Goal: Task Accomplishment & Management: Manage account settings

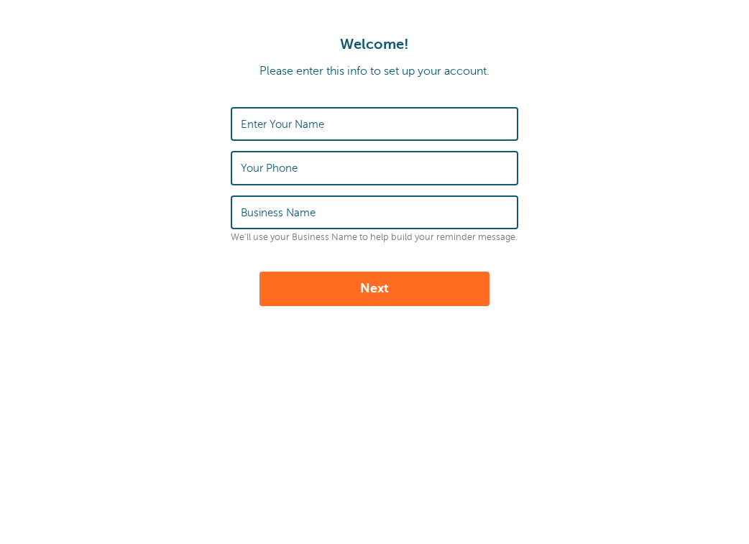
click at [301, 126] on label "Enter Your Name" at bounding box center [282, 124] width 83 height 13
click at [301, 126] on input "Enter Your Name" at bounding box center [374, 123] width 267 height 31
type input "[PERSON_NAME]"
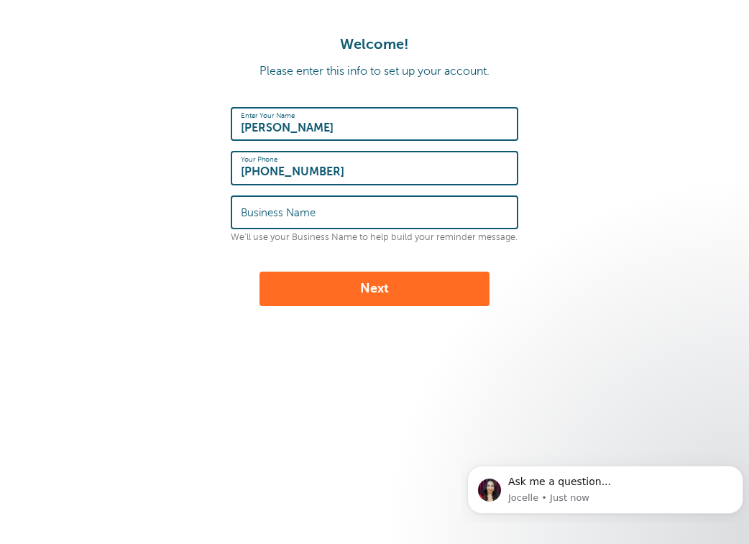
click at [246, 175] on input "1910-309-9796" at bounding box center [374, 167] width 267 height 31
type input "1-910-309-9796"
click at [345, 219] on input "Business Name" at bounding box center [374, 212] width 267 height 31
type input "Mt. Carmel Baptist Church"
click at [384, 294] on button "Next" at bounding box center [374, 289] width 230 height 34
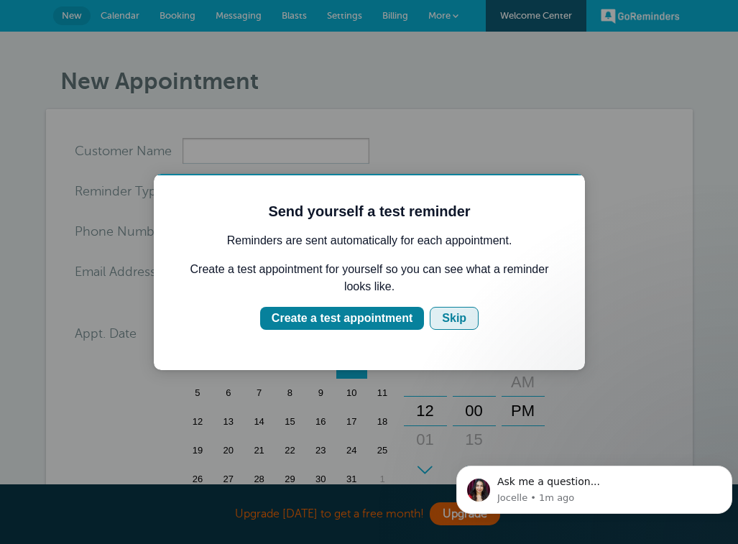
click at [445, 323] on div "Skip" at bounding box center [454, 318] width 24 height 17
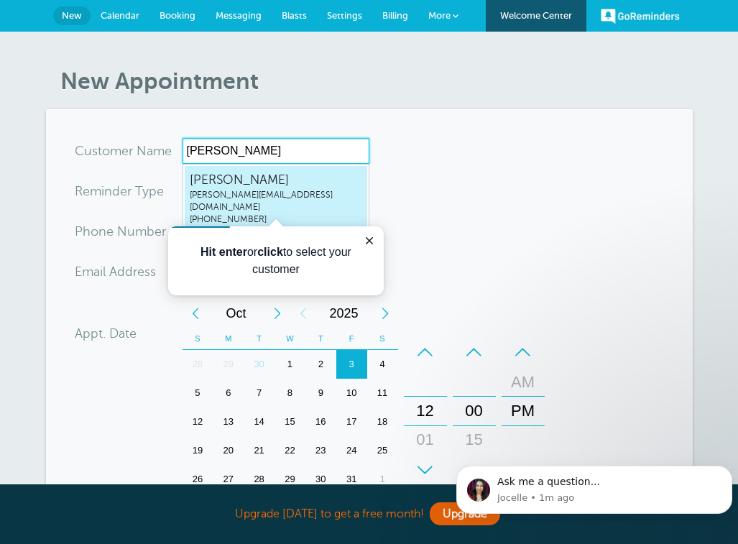
click at [292, 197] on span "sharley@mcbc1803.org" at bounding box center [276, 201] width 172 height 24
type input "SharleyDavisonsharley@mcbc1803.org19103099796"
type input "Sharley Davison"
type input "1-910-309-9796"
type input "[PERSON_NAME][EMAIL_ADDRESS][DOMAIN_NAME]"
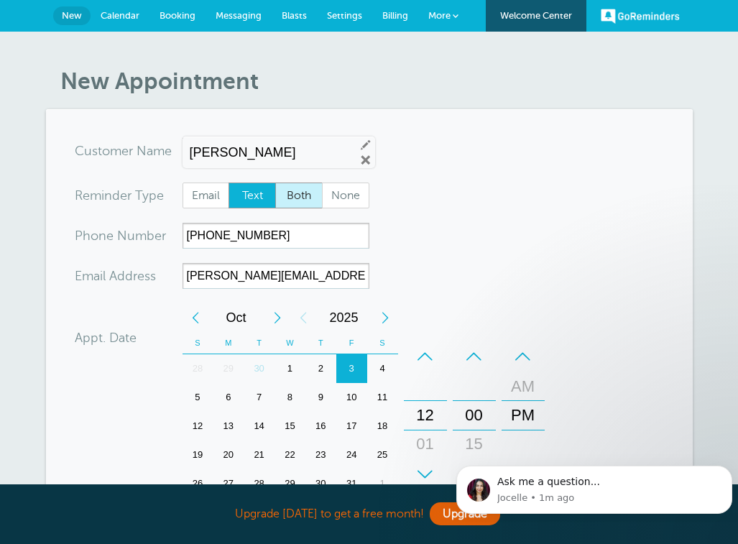
scroll to position [435, 0]
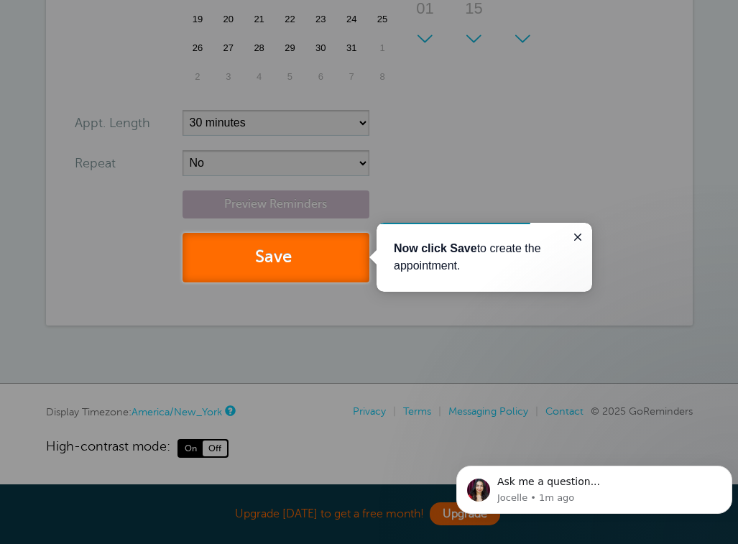
click at [325, 261] on button "Save" at bounding box center [275, 258] width 187 height 50
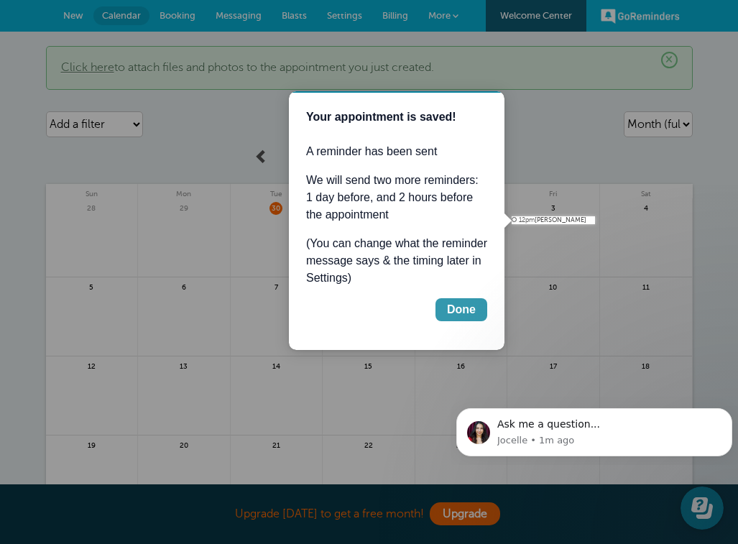
click at [457, 312] on div "Done" at bounding box center [461, 309] width 29 height 17
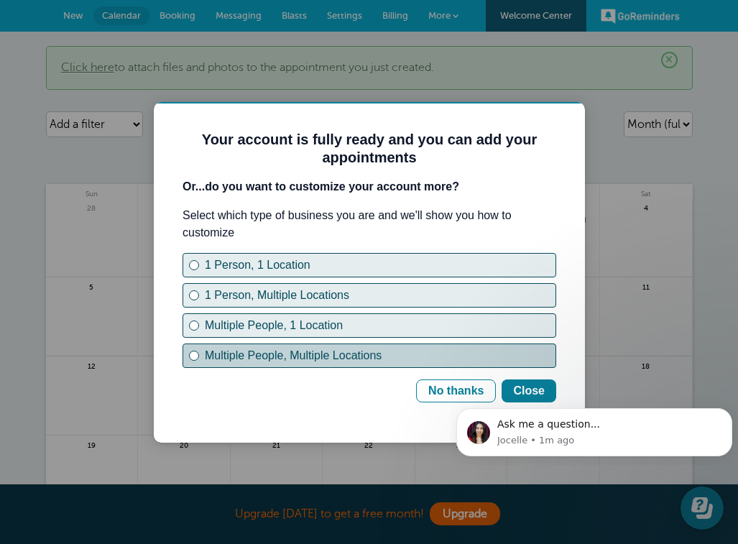
click at [195, 356] on div "Multiple People, Multiple Locations" at bounding box center [194, 356] width 6 height 6
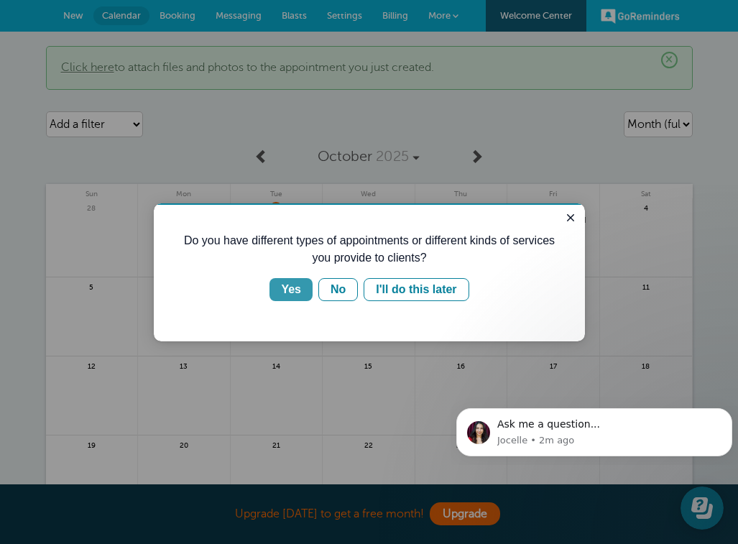
click at [303, 292] on button "Yes" at bounding box center [290, 289] width 43 height 23
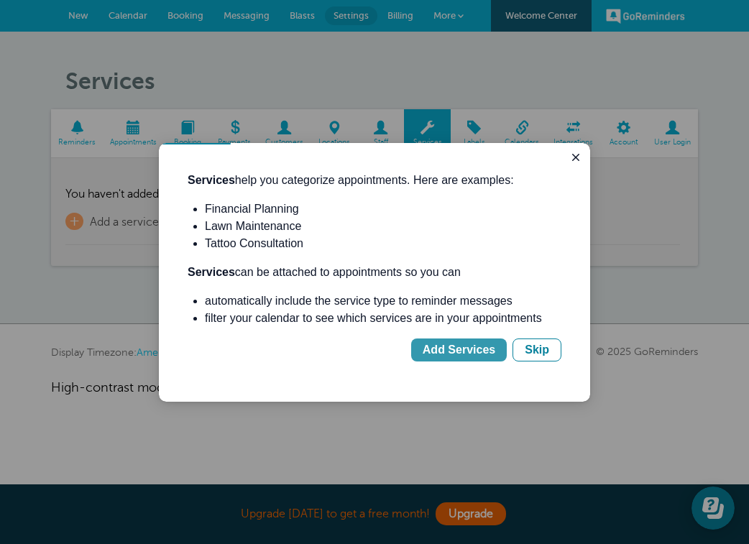
click at [441, 352] on div "Add Services" at bounding box center [458, 349] width 73 height 17
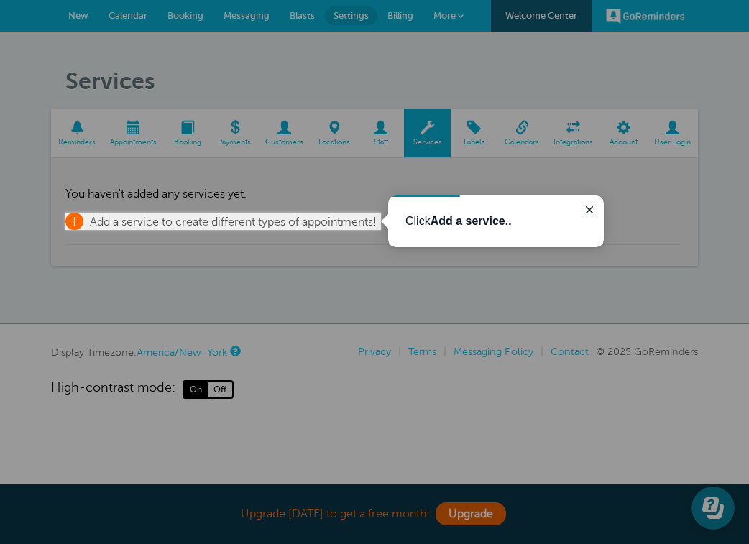
click at [244, 226] on span "Add a service to create different types of appointments!" at bounding box center [233, 222] width 287 height 13
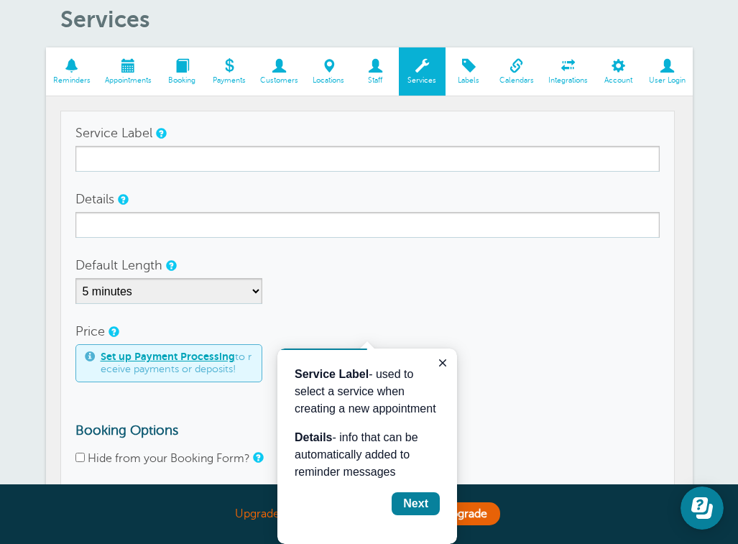
scroll to position [63, 0]
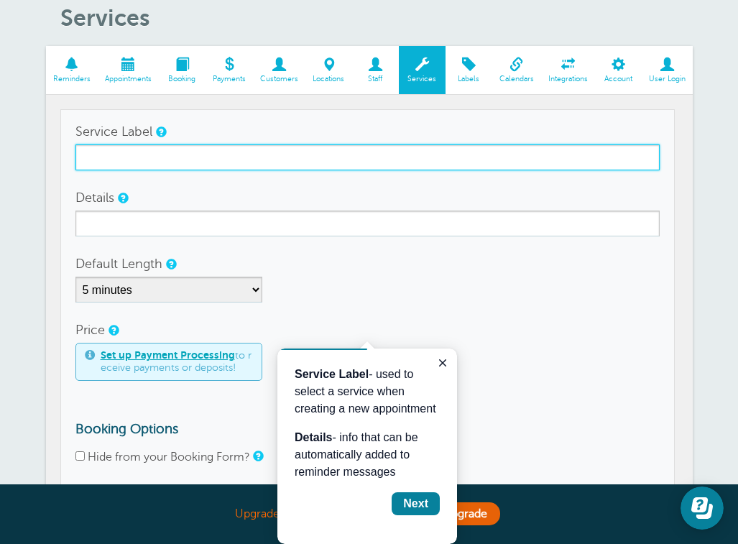
click at [210, 165] on input "Service Label" at bounding box center [367, 157] width 584 height 26
type input "Nursery Volunteer"
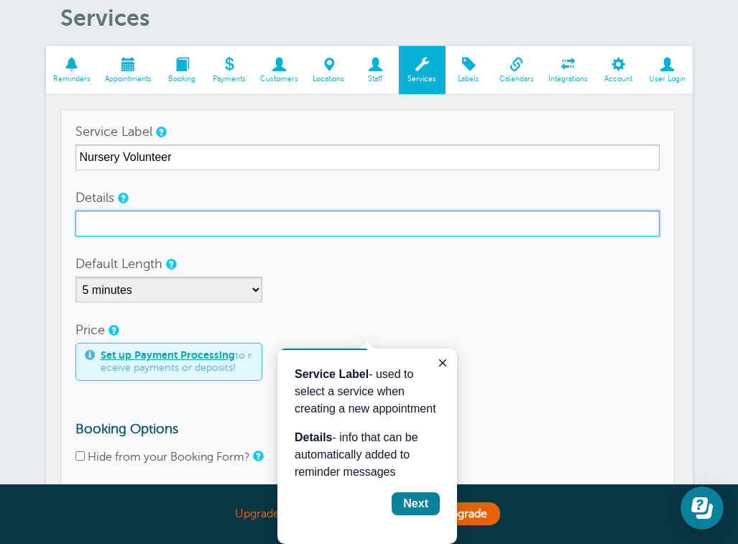
click at [173, 218] on input "Details" at bounding box center [367, 223] width 584 height 26
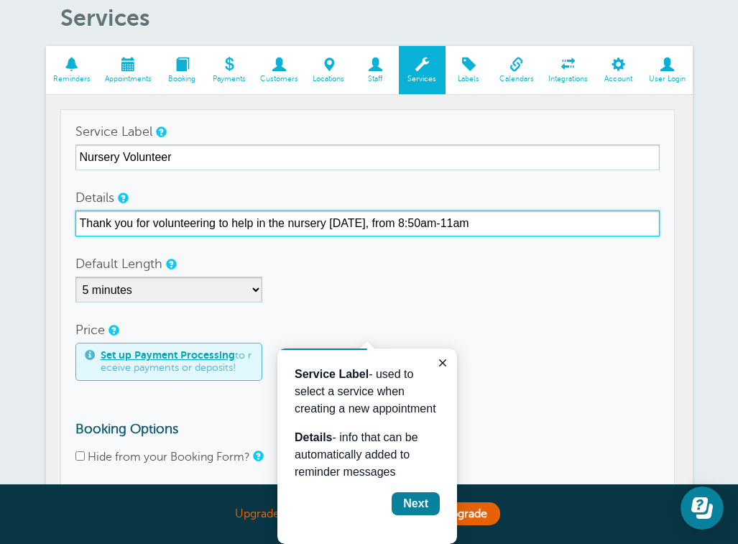
click at [441, 219] on input "Thank you for volunteering to help in the nursery this Sunday, from 8:50am-11am" at bounding box center [367, 223] width 584 height 26
drag, startPoint x: 215, startPoint y: 223, endPoint x: 21, endPoint y: 241, distance: 194.8
click at [21, 241] on div "Services Reminders Appointments Booking Payments Customers Locations Staff Serv…" at bounding box center [369, 295] width 738 height 654
click at [568, 226] on input "Friendly reminder: you volunteered to help in the nursery this Sunday, from 8:5…" at bounding box center [367, 223] width 584 height 26
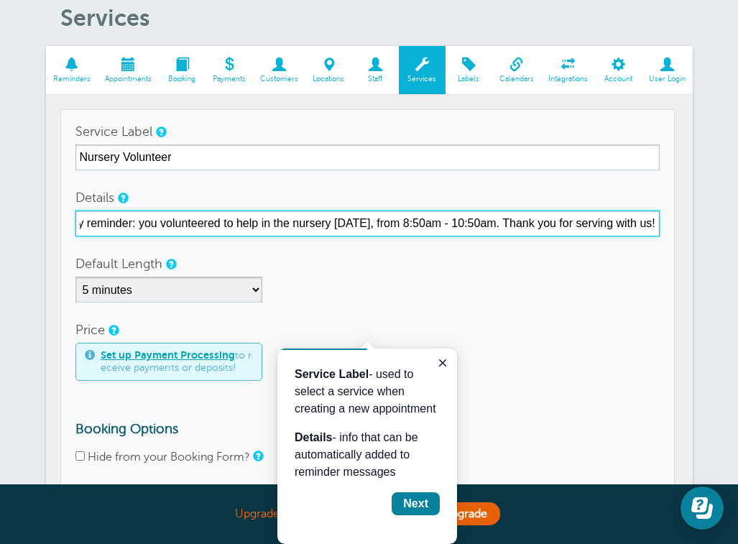
scroll to position [0, 60]
click at [635, 223] on input "Friendly reminder: you volunteered to help in the nursery this Sunday, from 8:5…" at bounding box center [367, 223] width 584 height 26
type input "Friendly reminder: you volunteered to help in the nursery this Sunday, from 8:5…"
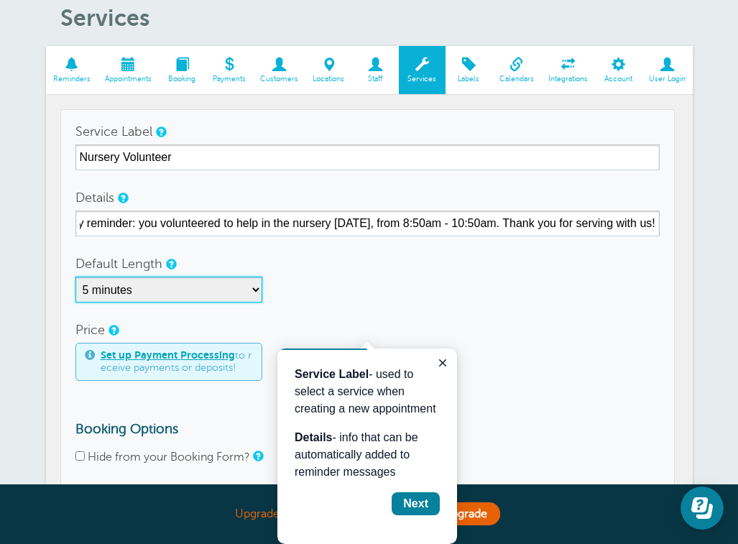
scroll to position [0, 0]
click at [257, 292] on select "5 minutes 10 minutes 15 minutes 20 minutes 25 minutes 30 minutes 35 minutes 40 …" at bounding box center [168, 290] width 187 height 26
select select "120"
click at [75, 277] on select "5 minutes 10 minutes 15 minutes 20 minutes 25 minutes 30 minutes 35 minutes 40 …" at bounding box center [168, 290] width 187 height 26
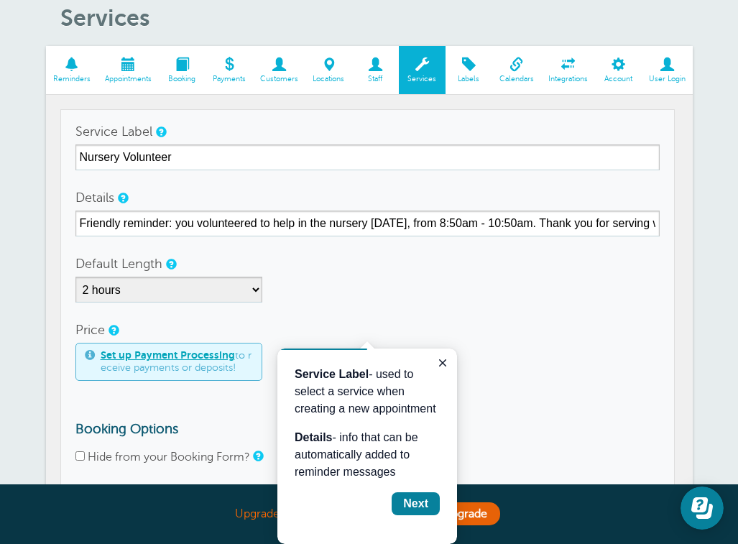
click at [314, 300] on div "5 minutes 10 minutes 15 minutes 20 minutes 25 minutes 30 minutes 35 minutes 40 …" at bounding box center [367, 290] width 584 height 26
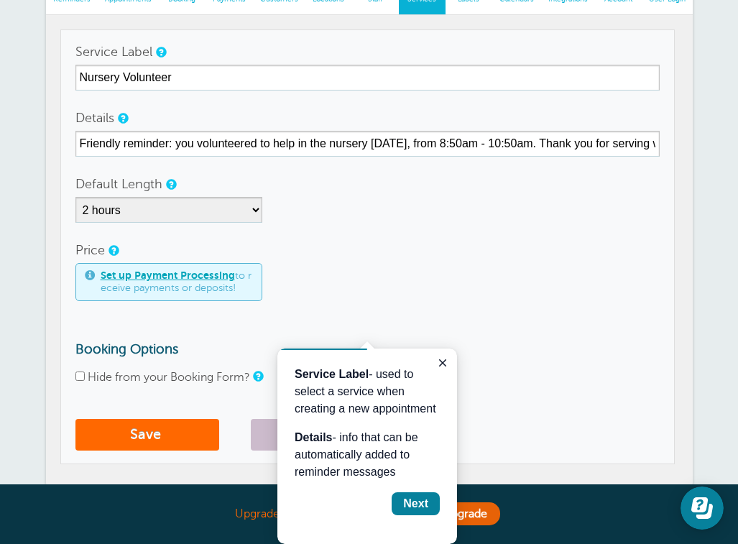
scroll to position [146, 0]
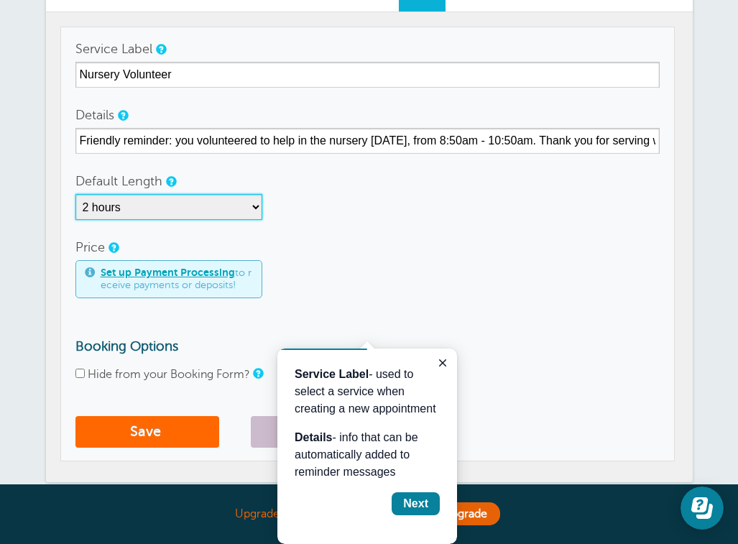
click at [257, 208] on select "5 minutes 10 minutes 15 minutes 20 minutes 25 minutes 30 minutes 35 minutes 40 …" at bounding box center [168, 207] width 187 height 26
click at [75, 194] on select "5 minutes 10 minutes 15 minutes 20 minutes 25 minutes 30 minutes 35 minutes 40 …" at bounding box center [168, 207] width 187 height 26
click at [317, 205] on div "5 minutes 10 minutes 15 minutes 20 minutes 25 minutes 30 minutes 35 minutes 40 …" at bounding box center [367, 207] width 584 height 26
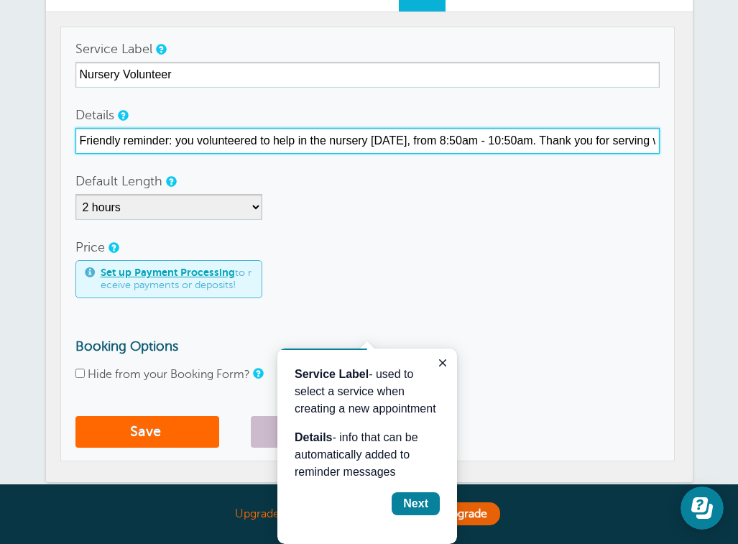
click at [552, 139] on input "Friendly reminder: you volunteered to help in the nursery this Sunday, from 8:5…" at bounding box center [367, 141] width 584 height 26
click at [626, 139] on input "Friendly reminder: you volunteered to help in the nursery this Sunday, at 8:50a…" at bounding box center [367, 141] width 584 height 26
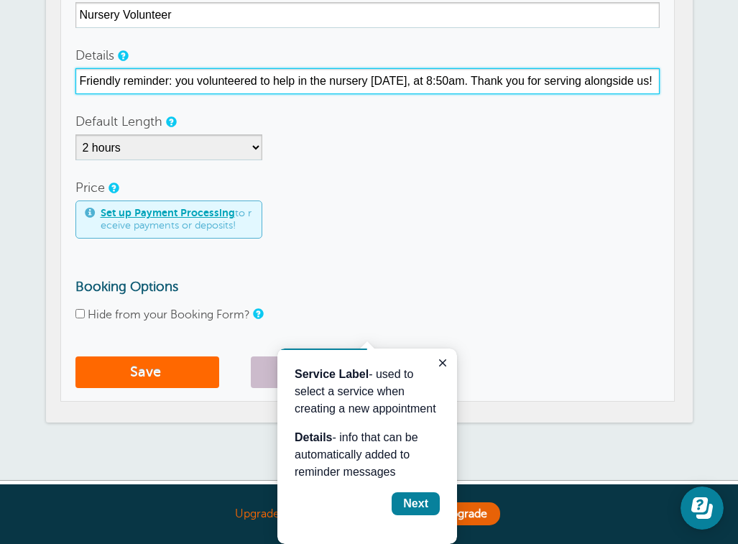
scroll to position [0, 20]
drag, startPoint x: 492, startPoint y: 80, endPoint x: 654, endPoint y: 104, distance: 163.5
click at [654, 104] on form "Service Label Nursery Volunteer Details Friendly reminder: you volunteered to h…" at bounding box center [367, 185] width 584 height 419
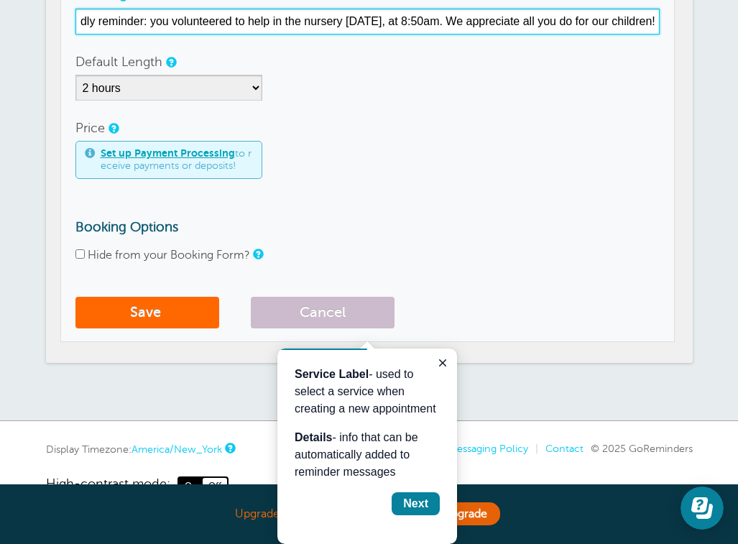
scroll to position [272, 0]
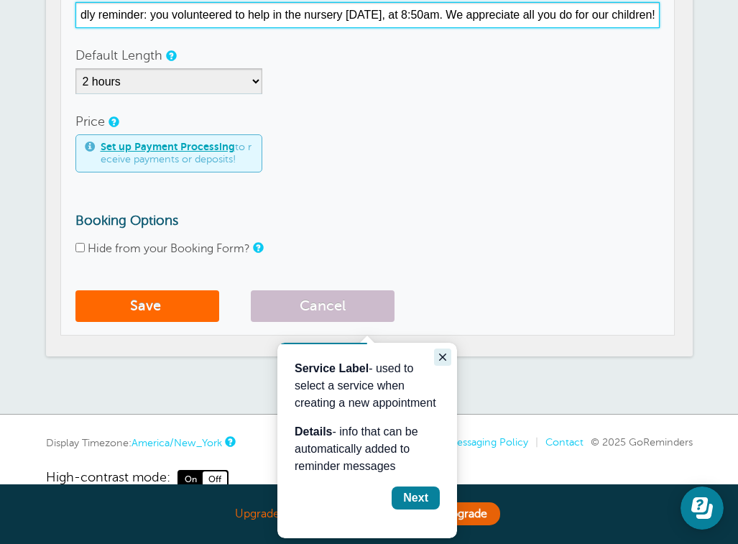
type input "Friendly reminder: you volunteered to help in the nursery this Sunday, at 8:50a…"
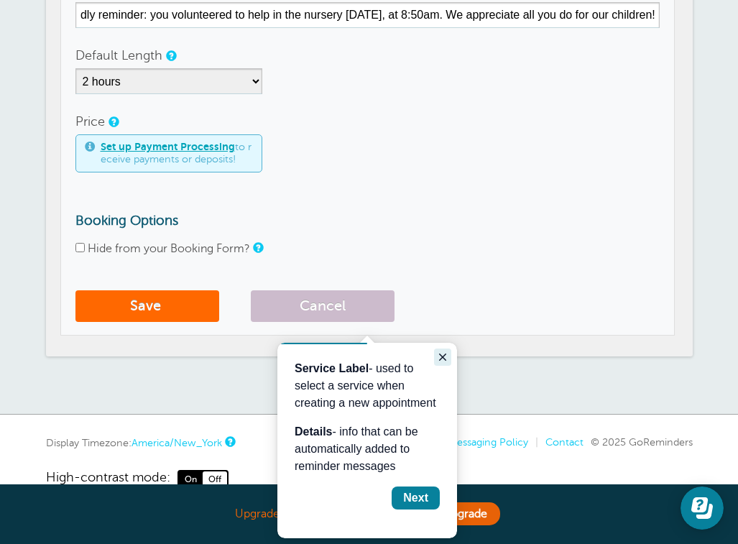
scroll to position [0, 0]
click at [443, 357] on icon "Close guide" at bounding box center [442, 356] width 7 height 7
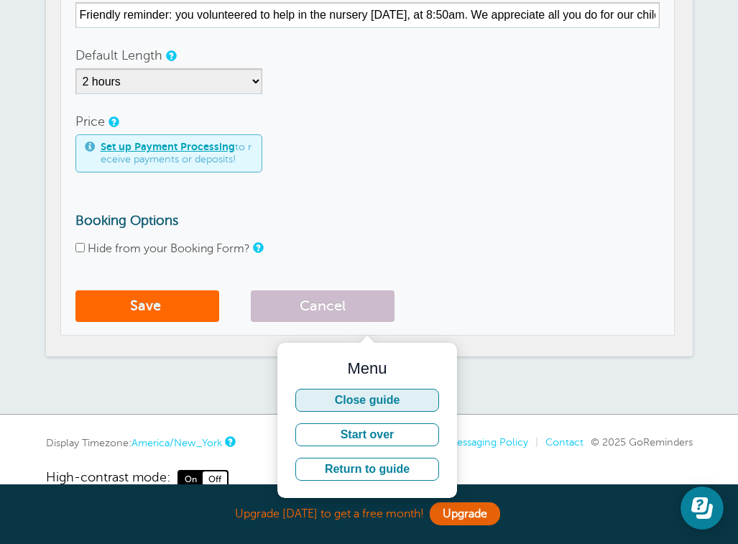
click at [410, 403] on button "Close guide" at bounding box center [367, 400] width 144 height 23
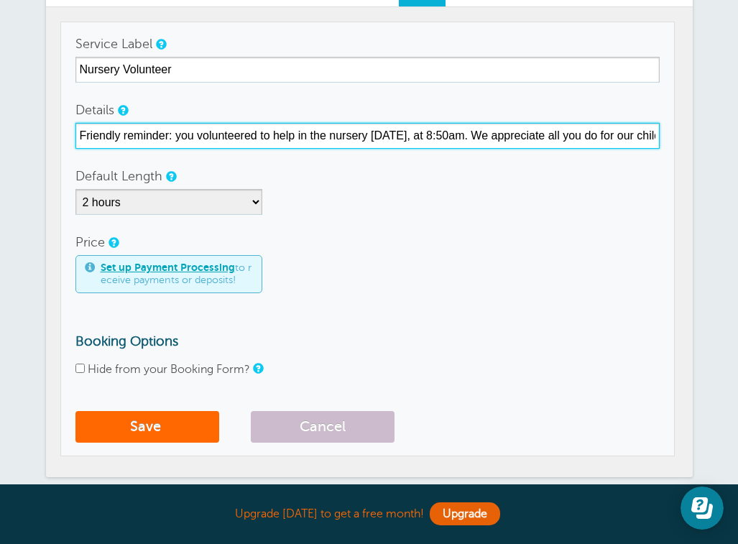
scroll to position [0, 48]
drag, startPoint x: 78, startPoint y: 136, endPoint x: 705, endPoint y: 157, distance: 627.5
click at [705, 157] on div "Services Reminders Appointments Booking Payments Customers Locations Staff Serv…" at bounding box center [369, 208] width 738 height 654
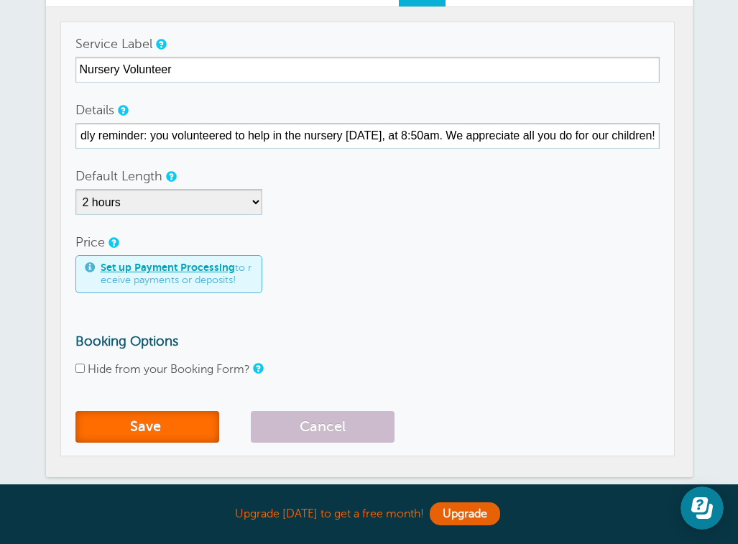
click at [168, 433] on button "Save" at bounding box center [147, 427] width 144 height 32
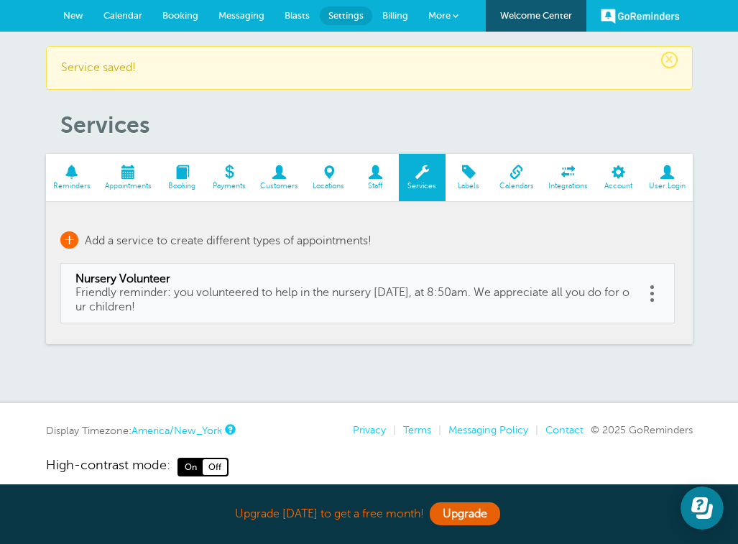
click at [71, 240] on span "+" at bounding box center [69, 239] width 18 height 17
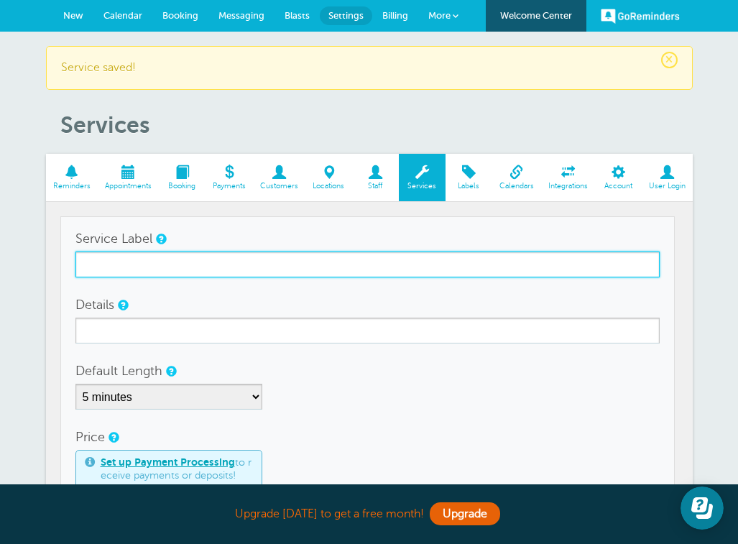
click at [110, 263] on input "Service Label" at bounding box center [367, 264] width 584 height 26
type input "Children's Sunday School Volunteer"
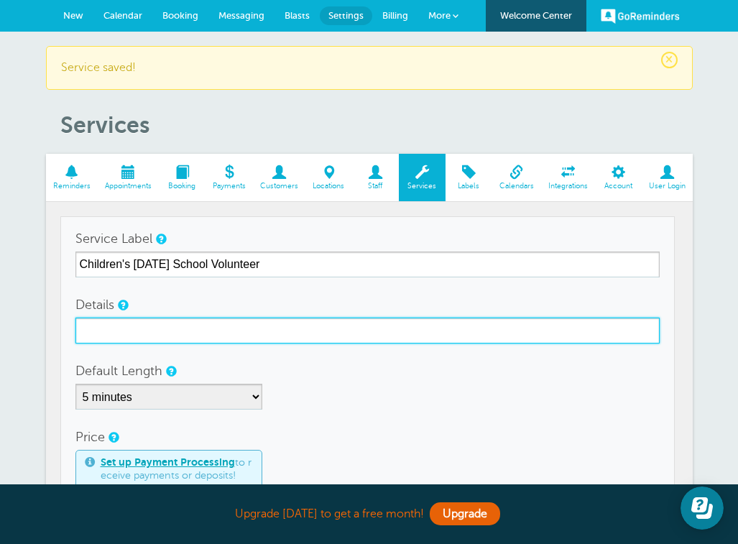
click at [101, 335] on input "Details" at bounding box center [367, 331] width 584 height 26
paste input "• If we frame discipline as something children do, rather than something adults…"
type input "• If we frame discipline as something children do, rather than something adults…"
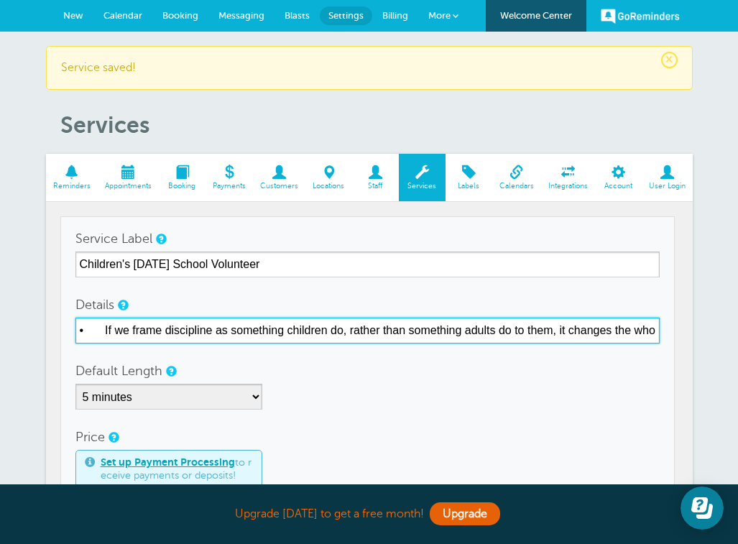
drag, startPoint x: 652, startPoint y: 330, endPoint x: 78, endPoint y: 346, distance: 574.9
click at [78, 346] on form "Service Label Children's Sunday School Volunteer Details • If we frame discipli…" at bounding box center [367, 435] width 584 height 419
type input "Friendly reminder: You volunteered to help with elementary Sunday School this w…"
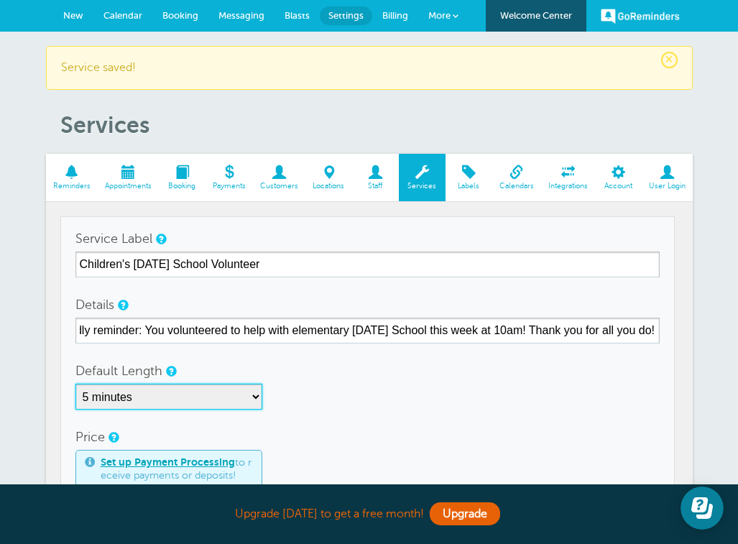
scroll to position [0, 0]
click at [255, 396] on select "5 minutes 10 minutes 15 minutes 20 minutes 25 minutes 30 minutes 35 minutes 40 …" at bounding box center [168, 397] width 187 height 26
select select "60"
click at [75, 384] on select "5 minutes 10 minutes 15 minutes 20 minutes 25 minutes 30 minutes 35 minutes 40 …" at bounding box center [168, 397] width 187 height 26
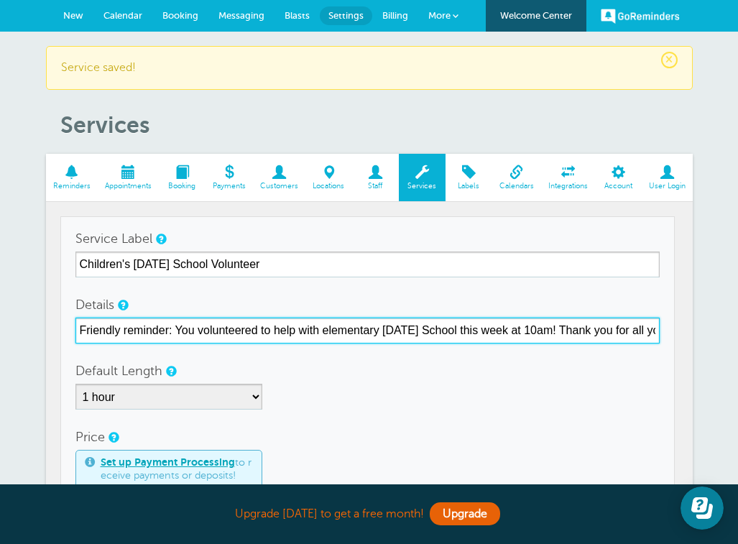
click at [539, 330] on input "Friendly reminder: You volunteered to help with elementary Sunday School this w…" at bounding box center [367, 331] width 584 height 26
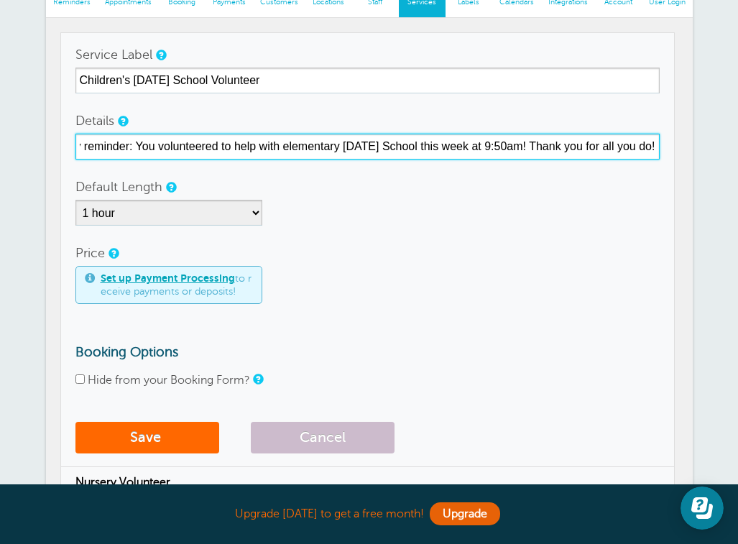
scroll to position [189, 0]
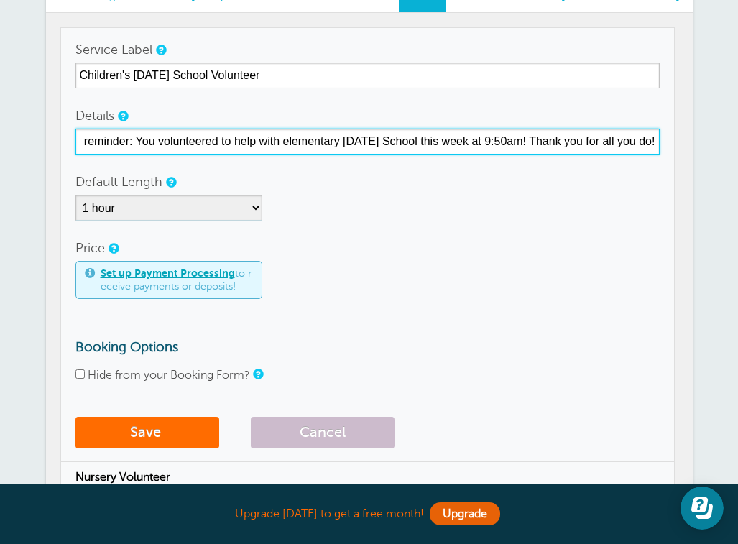
type input "Friendly reminder: You volunteered to help with elementary Sunday School this w…"
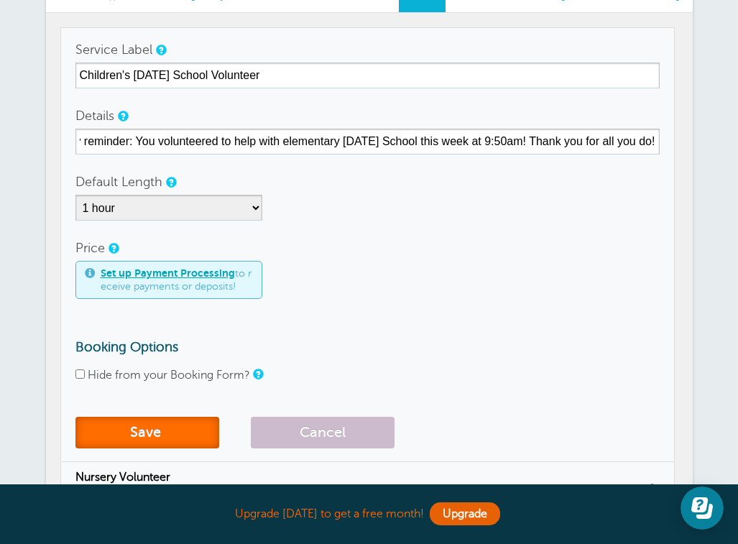
scroll to position [0, 0]
click at [171, 427] on button "Save" at bounding box center [147, 433] width 144 height 32
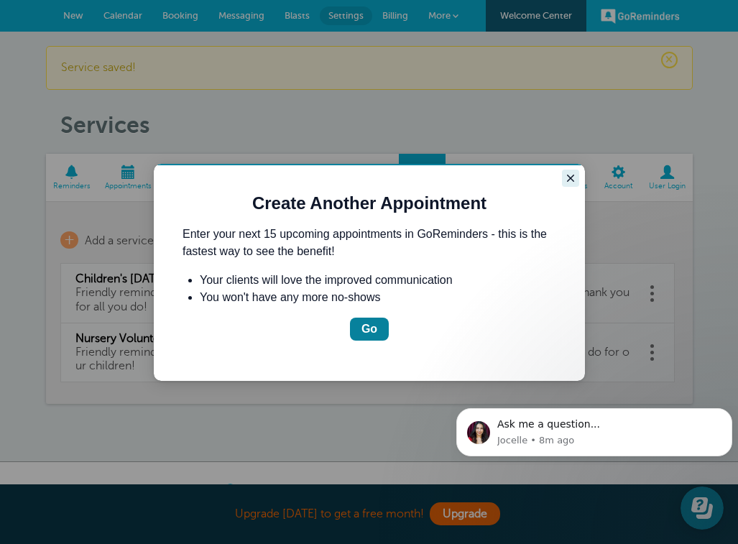
click at [576, 172] on button "Close guide" at bounding box center [570, 178] width 17 height 17
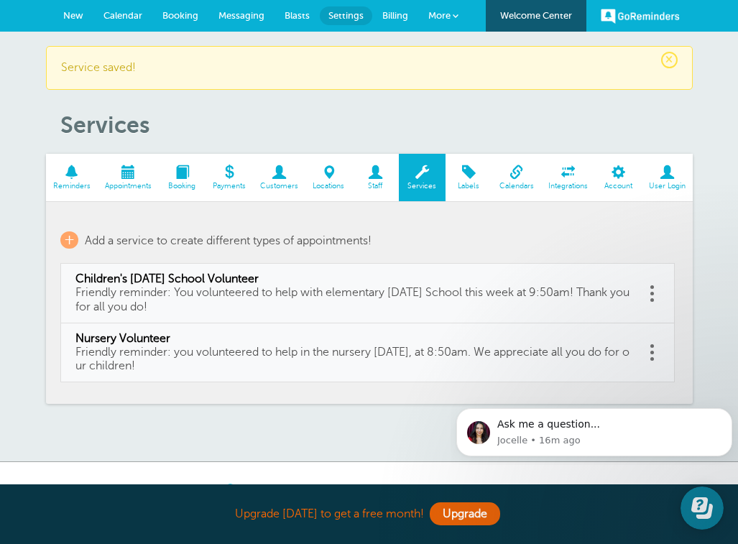
click at [353, 267] on td "Children's Sunday School Volunteer Friendly reminder: You volunteered to help w…" at bounding box center [352, 294] width 585 height 60
click at [232, 294] on span "Friendly reminder: You volunteered to help with elementary [DATE] School this w…" at bounding box center [352, 299] width 554 height 27
type input "Children's [DATE] School Volunteer"
type input "Friendly reminder: You volunteered to help with elementary [DATE] School this w…"
select select "60"
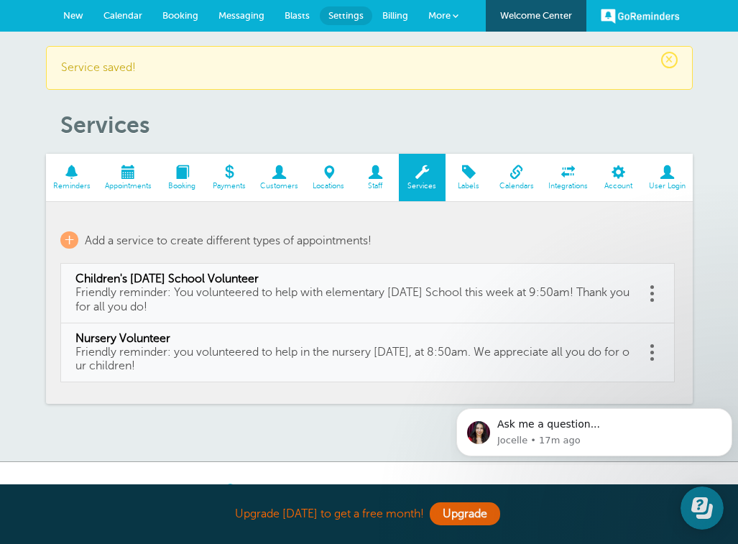
checkbox input "false"
select select "60"
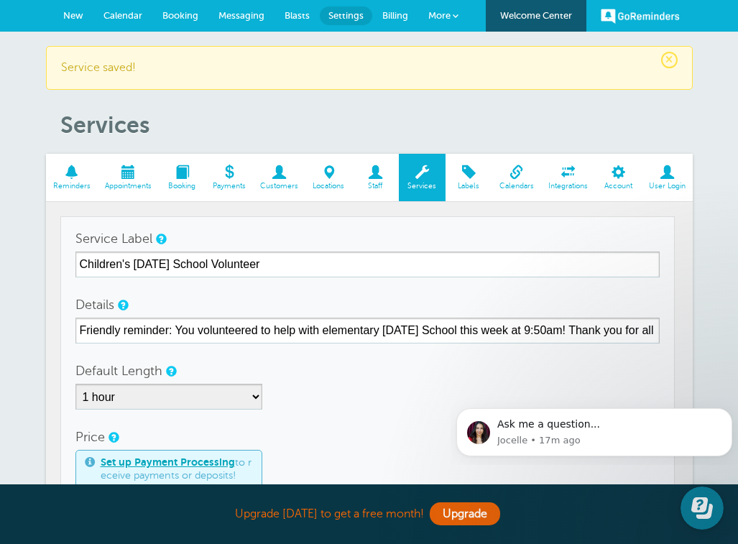
click at [421, 185] on span "Services" at bounding box center [422, 186] width 32 height 9
click at [73, 177] on span at bounding box center [72, 172] width 52 height 14
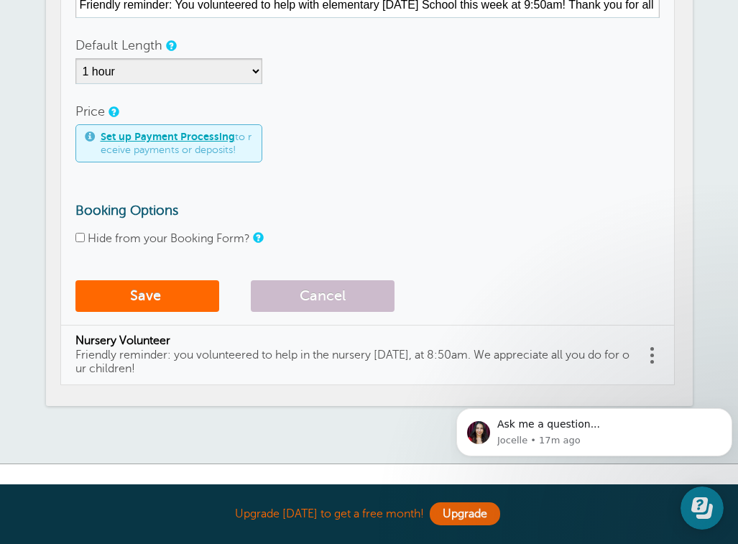
scroll to position [407, 0]
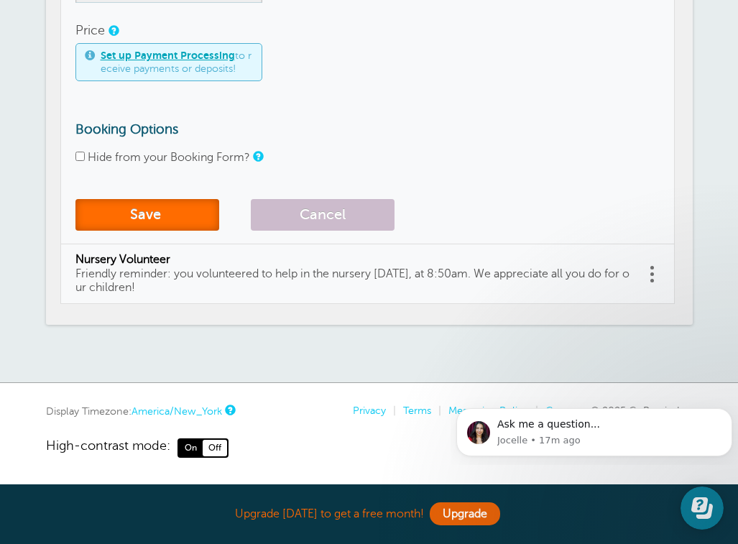
click at [144, 219] on button "Save" at bounding box center [147, 215] width 144 height 32
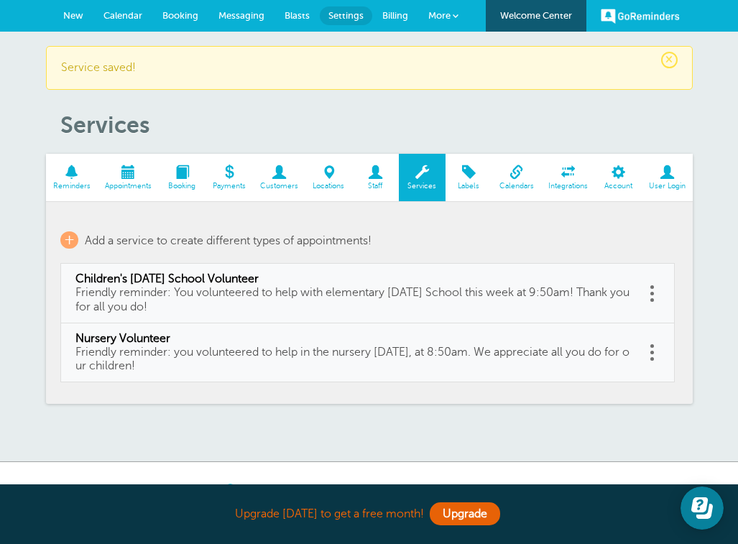
click at [69, 175] on span at bounding box center [72, 172] width 52 height 14
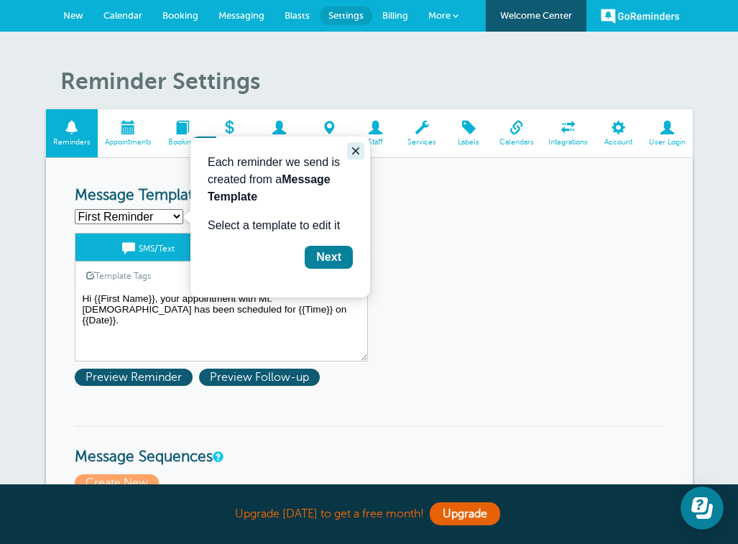
click at [356, 152] on icon "Close guide" at bounding box center [355, 150] width 11 height 11
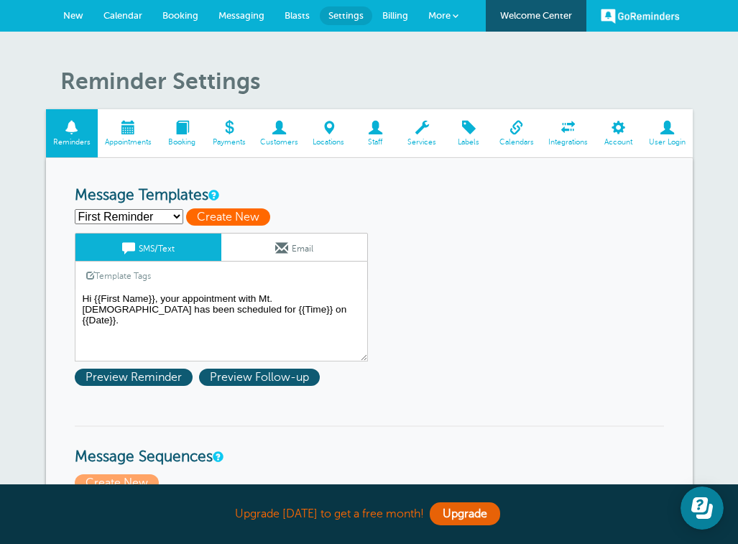
click at [207, 216] on span "Create New" at bounding box center [228, 216] width 84 height 17
select select
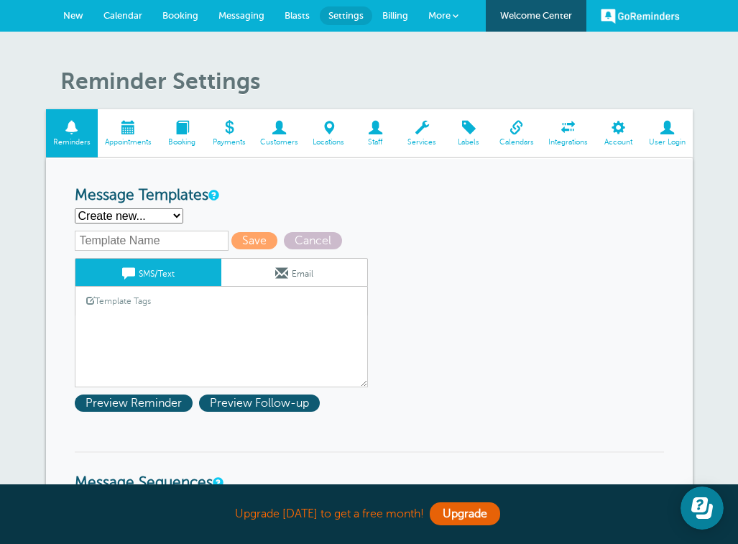
click at [161, 235] on input "text" at bounding box center [152, 241] width 154 height 20
type input "S"
type input "Nursery Volunteer"
click at [248, 242] on span "Save" at bounding box center [254, 240] width 46 height 17
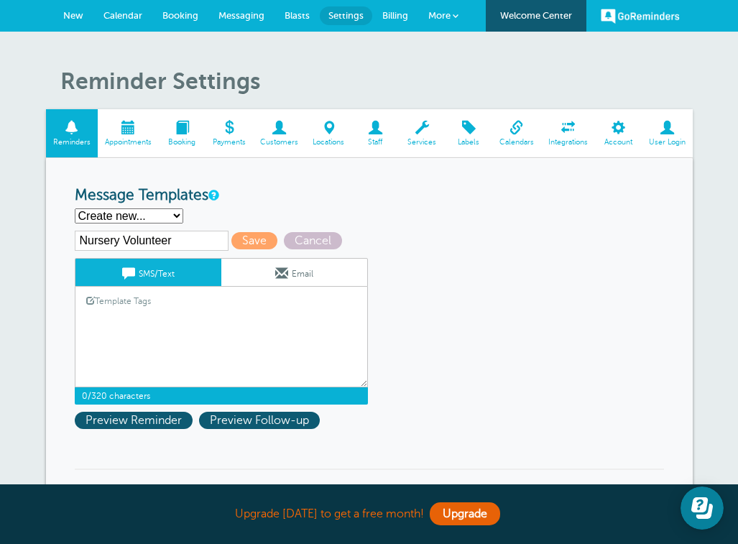
click at [131, 317] on textarea "Hi {{First Name}}, your appointment with Mt. Carmel Baptist Church has been sch…" at bounding box center [221, 351] width 293 height 72
click at [142, 299] on link "Template Tags" at bounding box center [118, 301] width 86 height 28
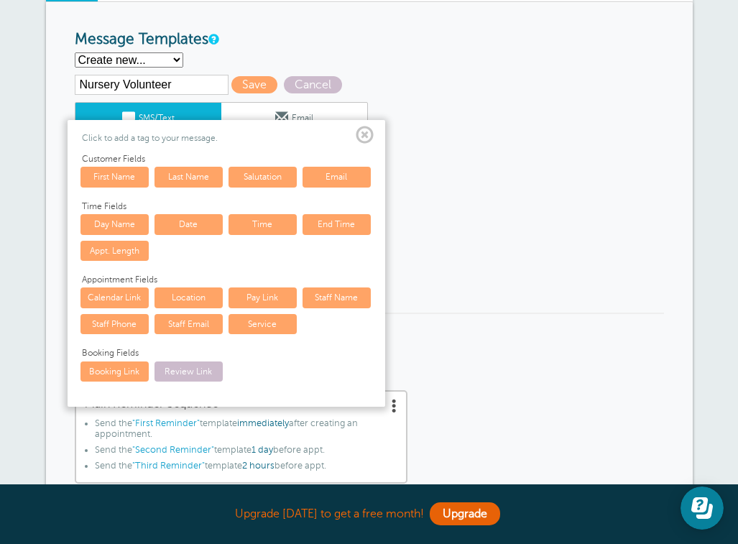
scroll to position [157, 0]
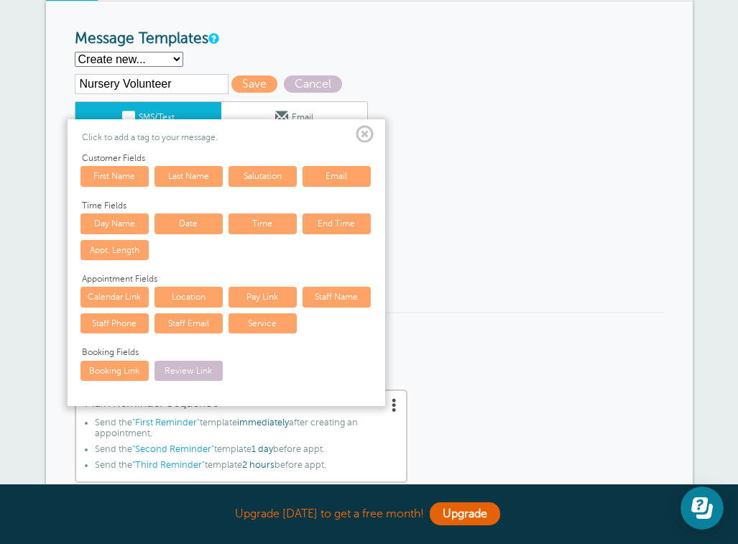
click at [368, 135] on span at bounding box center [365, 135] width 18 height 18
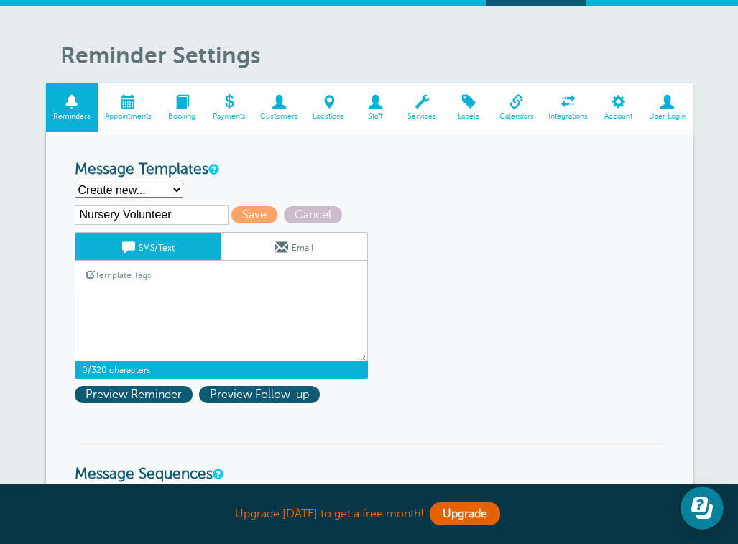
scroll to position [24, 0]
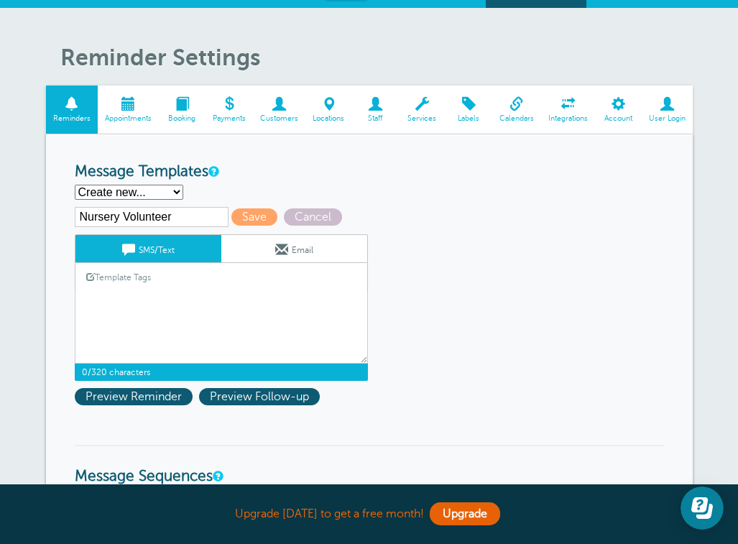
click at [155, 287] on link "Template Tags" at bounding box center [118, 277] width 86 height 28
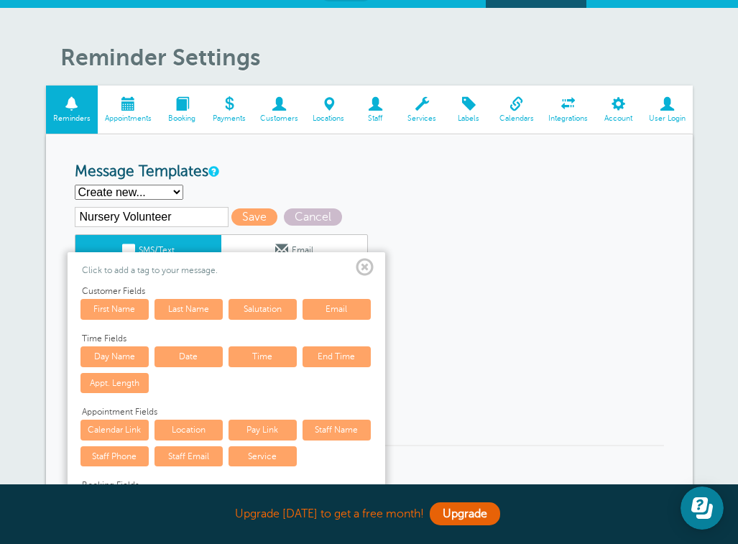
click at [362, 267] on span at bounding box center [365, 268] width 18 height 18
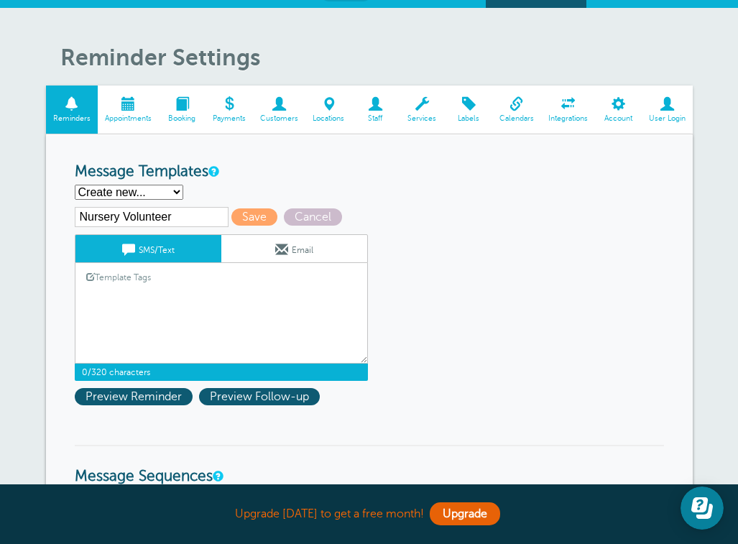
click at [119, 305] on textarea "Hi {{First Name}}, your appointment with Mt. Carmel Baptist Church has been sch…" at bounding box center [221, 328] width 293 height 72
type textarea "T"
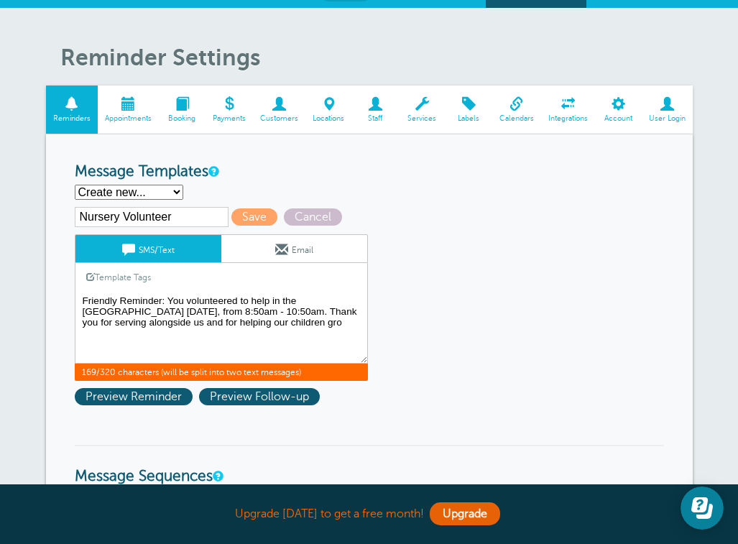
drag, startPoint x: 317, startPoint y: 325, endPoint x: 88, endPoint y: 323, distance: 228.5
click at [88, 323] on textarea "Hi {{First Name}}, your appointment with Mt. Carmel Baptist Church has been sch…" at bounding box center [221, 328] width 293 height 72
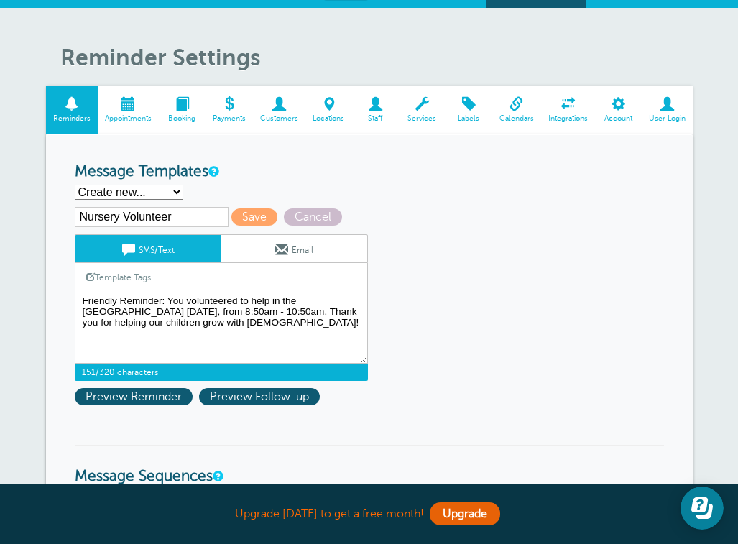
click at [250, 323] on textarea "Hi {{First Name}}, your appointment with Mt. Carmel Baptist Church has been sch…" at bounding box center [221, 328] width 293 height 72
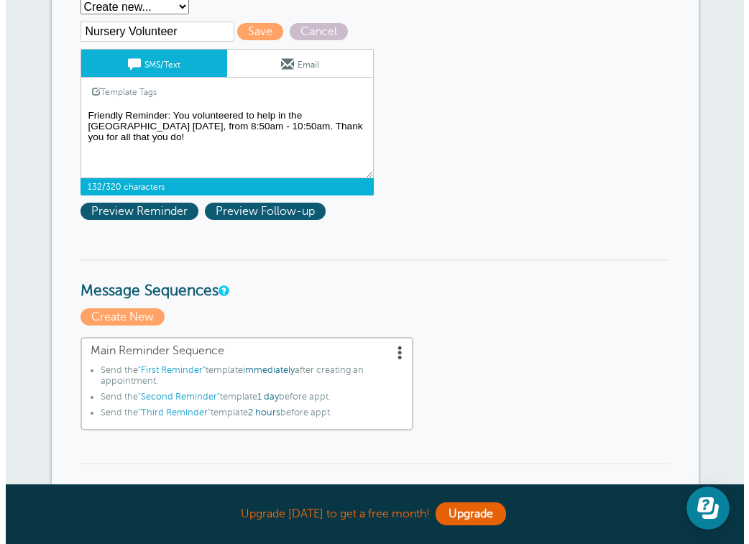
scroll to position [207, 0]
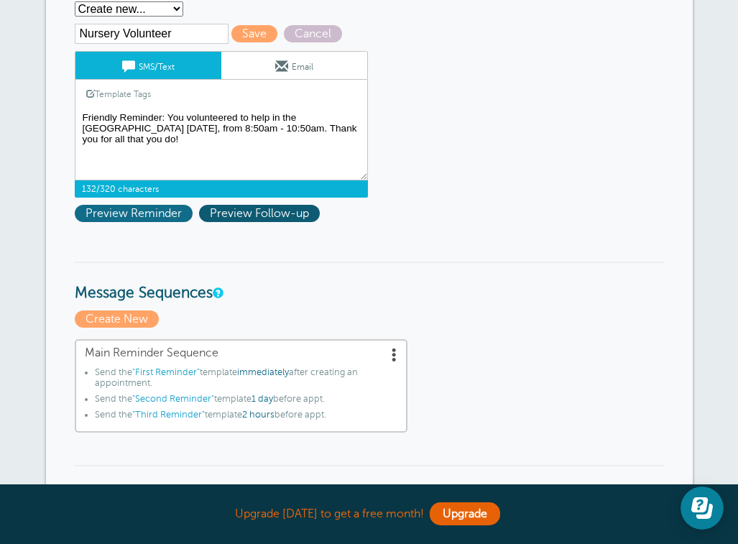
type textarea "Friendly Reminder: You volunteered to help in the nursery hallway this Sunday, …"
click at [165, 214] on span "Preview Reminder" at bounding box center [134, 213] width 118 height 17
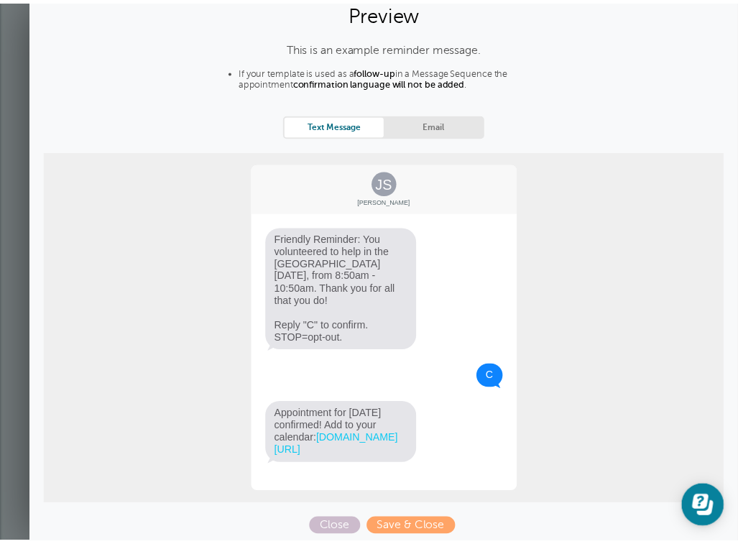
scroll to position [55, 0]
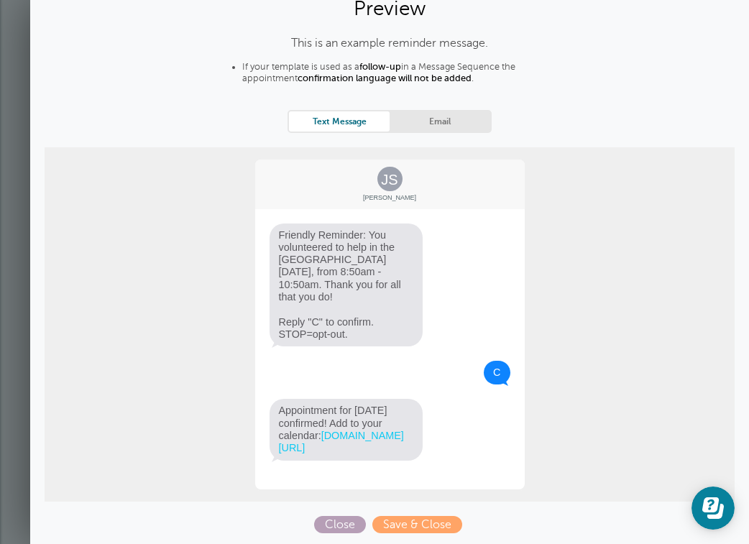
click at [334, 523] on span "Close" at bounding box center [340, 524] width 52 height 17
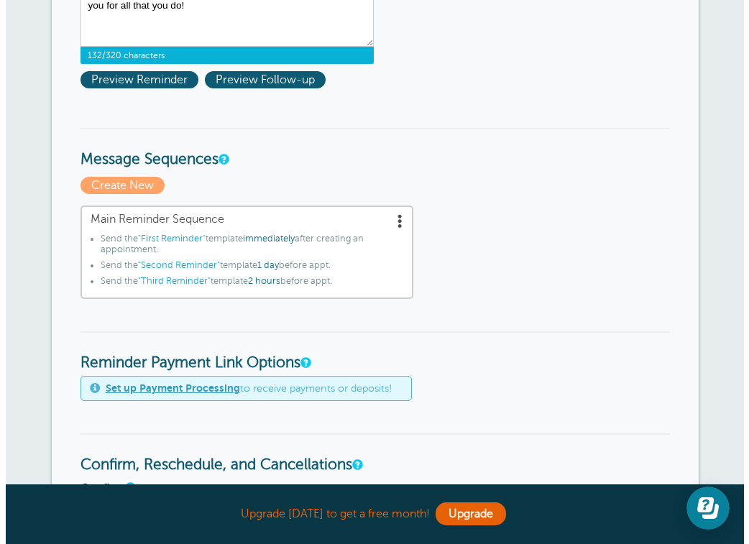
scroll to position [320, 0]
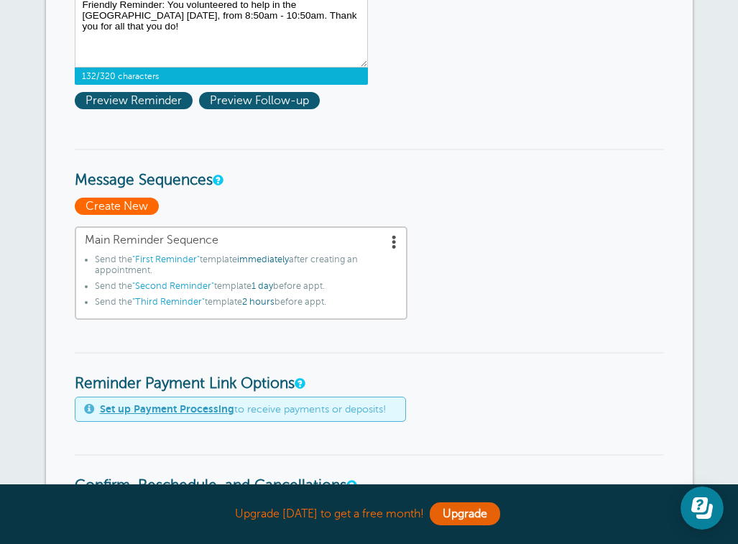
click at [121, 203] on span "Create New" at bounding box center [117, 206] width 84 height 17
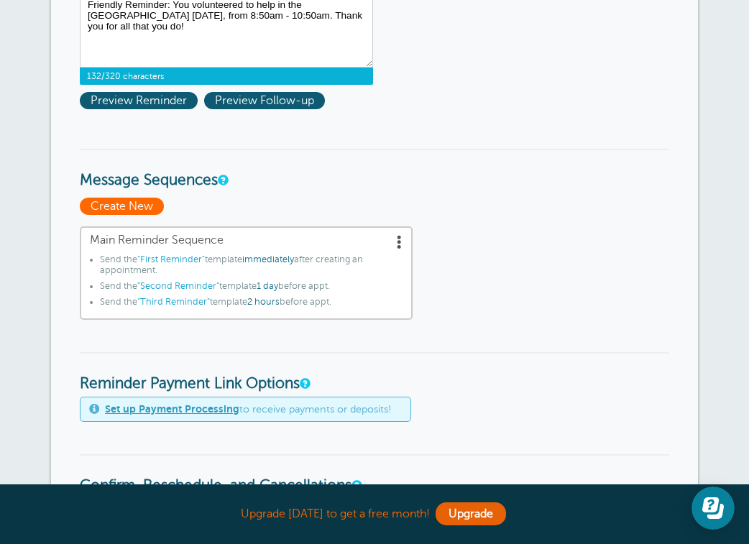
scroll to position [0, 0]
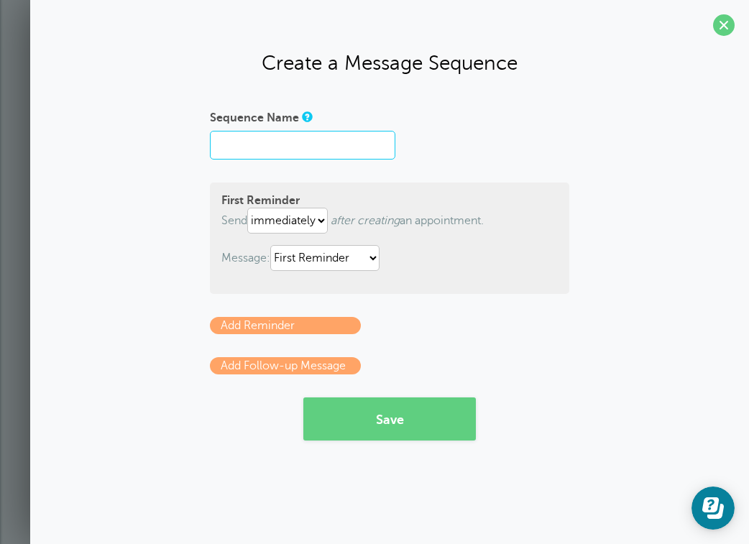
click at [255, 140] on input "Sequence Name" at bounding box center [302, 145] width 185 height 29
type input "S"
type input "Nursery Volunteer"
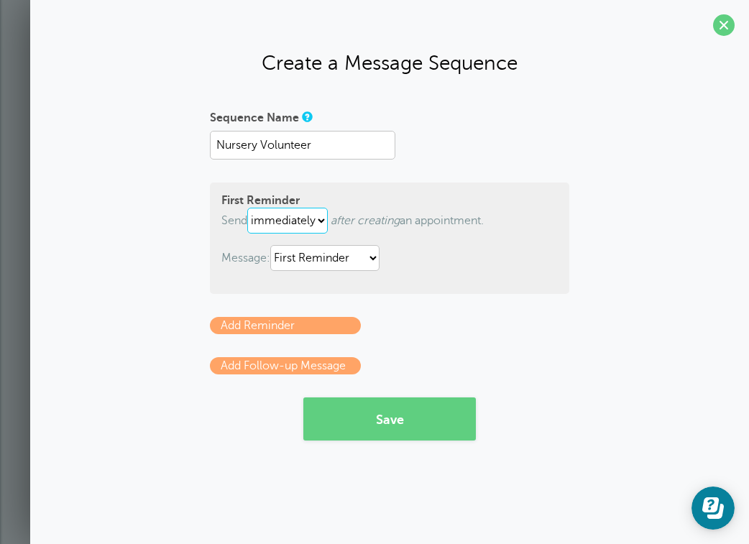
click at [324, 222] on select "immediately 1 2 3 4 5 6 7 8 9 10 11 12 13 14 15 16 17 18 19 20 21 22 23 24 25 2…" at bounding box center [287, 221] width 80 height 26
click at [379, 256] on select "First Reminder Second Reminder Third Reminder" at bounding box center [324, 258] width 109 height 26
click at [313, 329] on link "Add Reminder" at bounding box center [285, 325] width 151 height 17
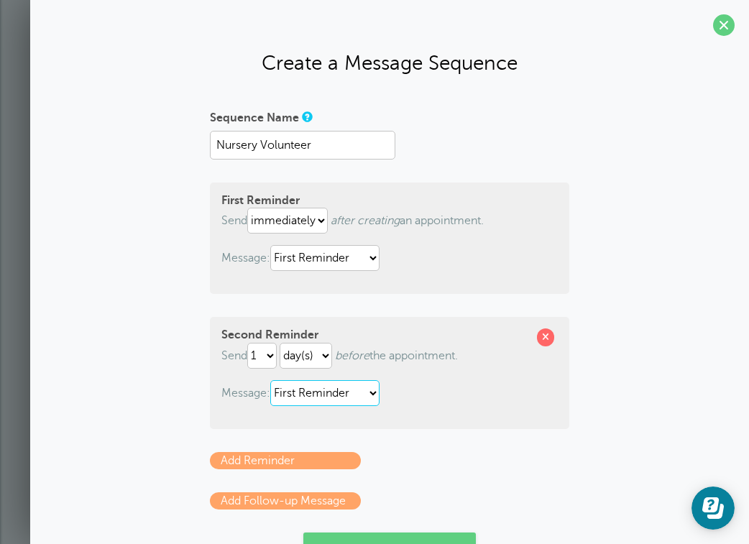
click at [370, 393] on select "First Reminder Second Reminder Third Reminder" at bounding box center [324, 393] width 109 height 26
select select "162959"
click at [270, 380] on select "First Reminder Second Reminder Third Reminder" at bounding box center [324, 393] width 109 height 26
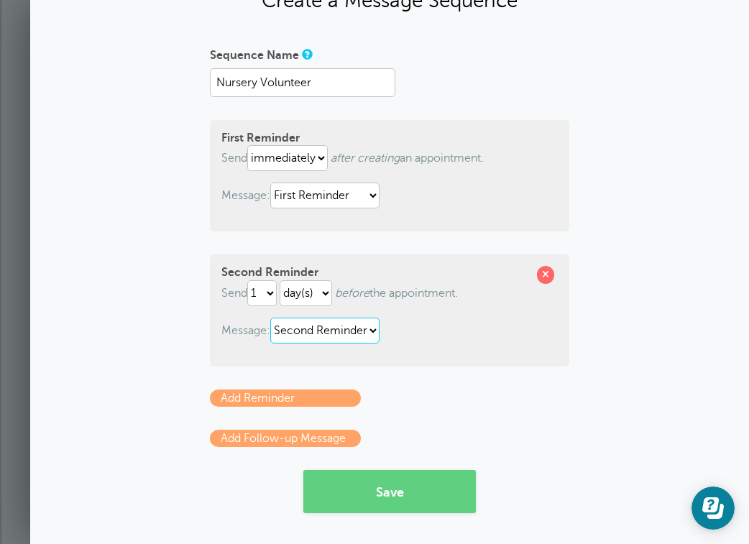
scroll to position [64, 0]
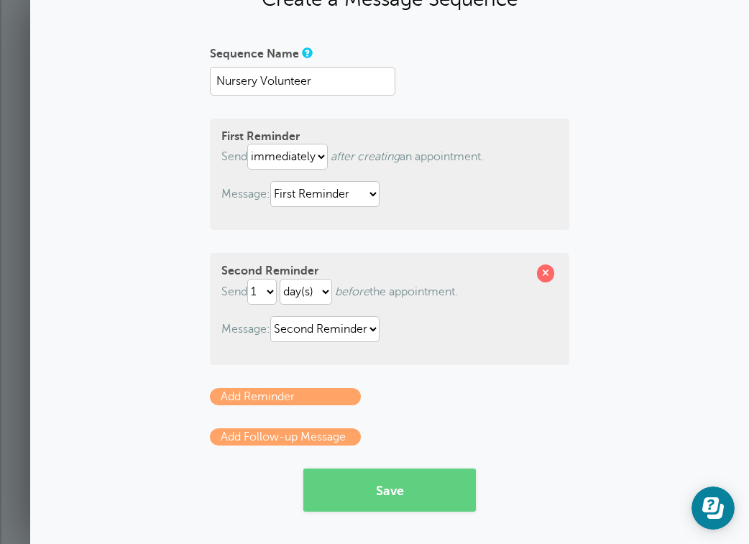
click at [326, 436] on link "Add Follow-up Message" at bounding box center [285, 436] width 151 height 17
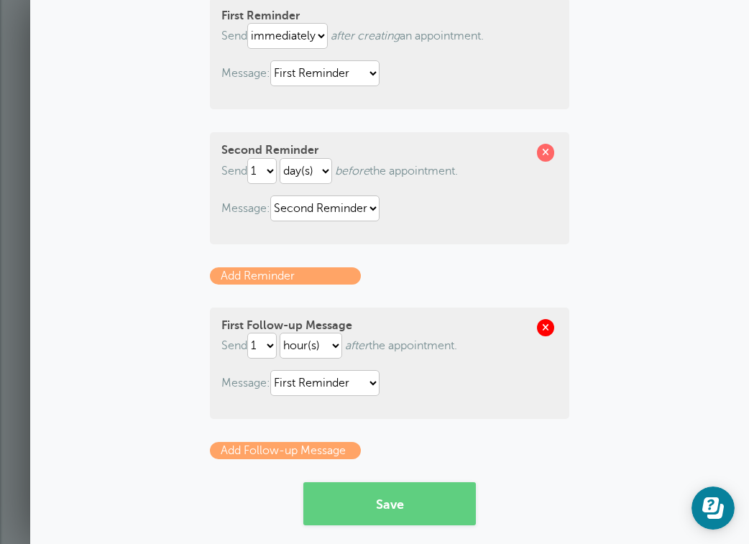
scroll to position [198, 0]
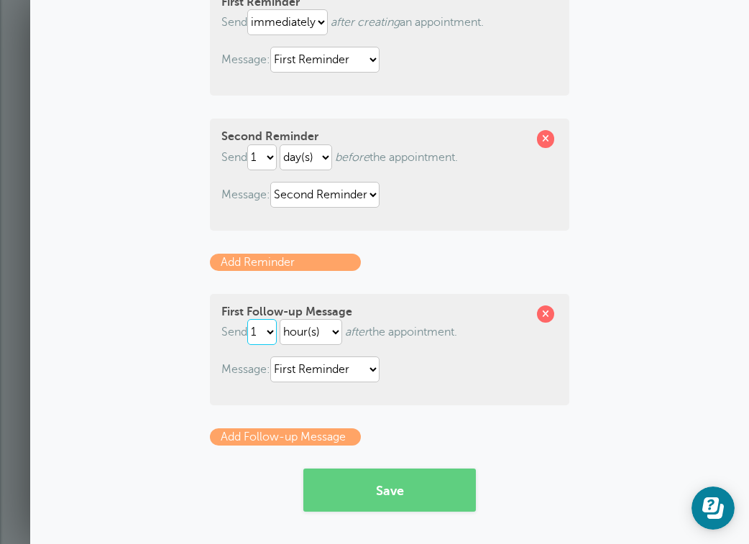
click at [270, 332] on select "1 2 3 4 5 6 7 8 9 10 11 12 13 14 15 16 17 18 19 20 21 22 23 24 25 26 27 28 29 30" at bounding box center [261, 332] width 29 height 26
click at [330, 334] on select "hour(s) day(s) month(s)" at bounding box center [310, 332] width 62 height 26
click at [269, 331] on select "1 2 3 4 5 6 7 8 9 10 11 12 13 14 15 16 17 18 19 20 21 22 23 24 25 26 27 28 29 30" at bounding box center [261, 332] width 29 height 26
select select "2"
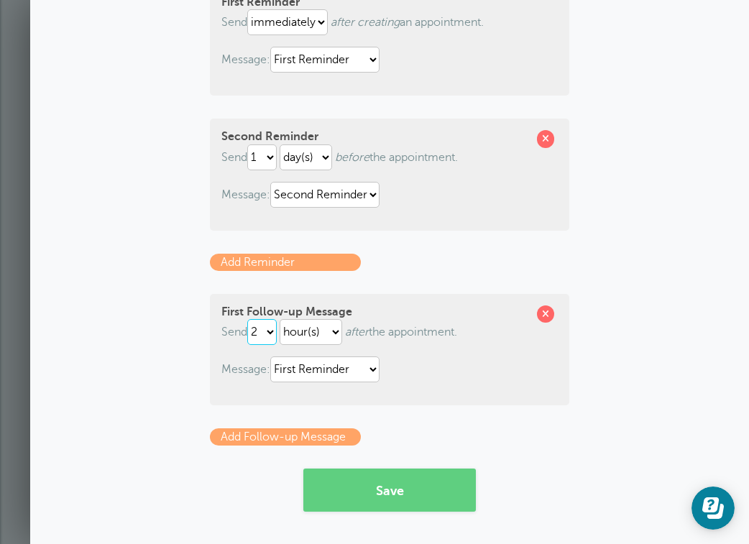
click at [247, 319] on select "1 2 3 4 5 6 7 8 9 10 11 12 13 14 15 16 17 18 19 20 21 22 23 24 25 26 27 28 29 30" at bounding box center [261, 332] width 29 height 26
click at [343, 375] on select "First Reminder Second Reminder Third Reminder" at bounding box center [324, 369] width 109 height 26
click at [371, 369] on select "First Reminder Second Reminder Third Reminder" at bounding box center [324, 369] width 109 height 26
select select "162960"
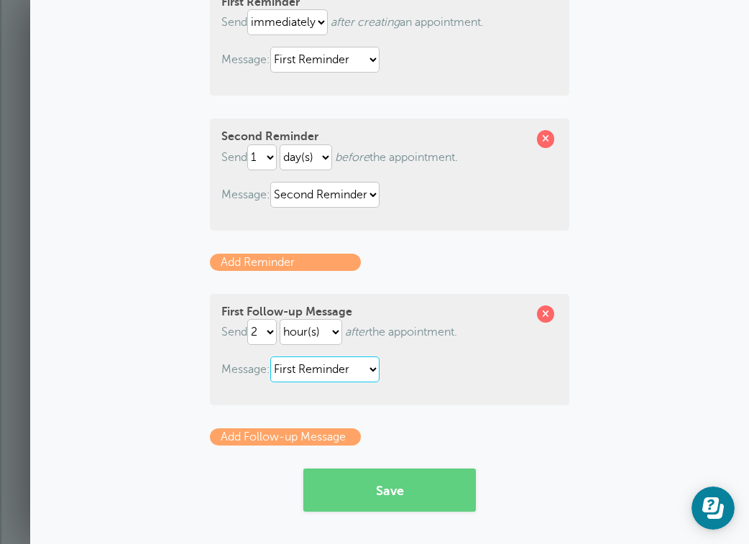
click at [270, 356] on select "First Reminder Second Reminder Third Reminder" at bounding box center [324, 369] width 109 height 26
click at [430, 383] on div "First Follow-up Message Send 1 2 3 4 5 6 7 8 9 10 11 12 13 14 15 16 17 18 19 20…" at bounding box center [389, 349] width 359 height 111
click at [402, 496] on button "Save" at bounding box center [389, 489] width 172 height 43
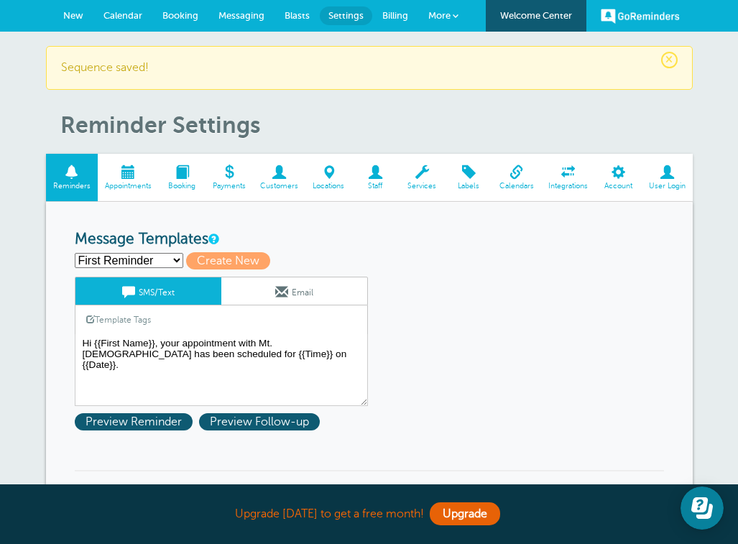
click at [125, 185] on span "Appointments" at bounding box center [128, 186] width 47 height 9
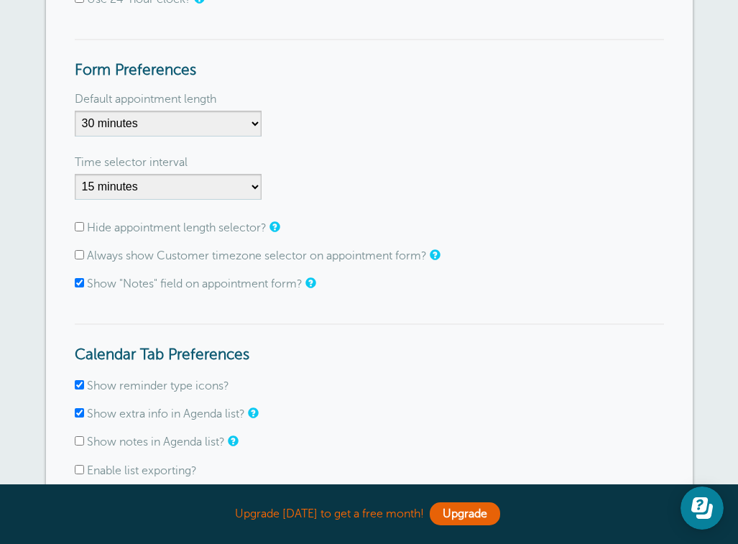
scroll to position [239, 0]
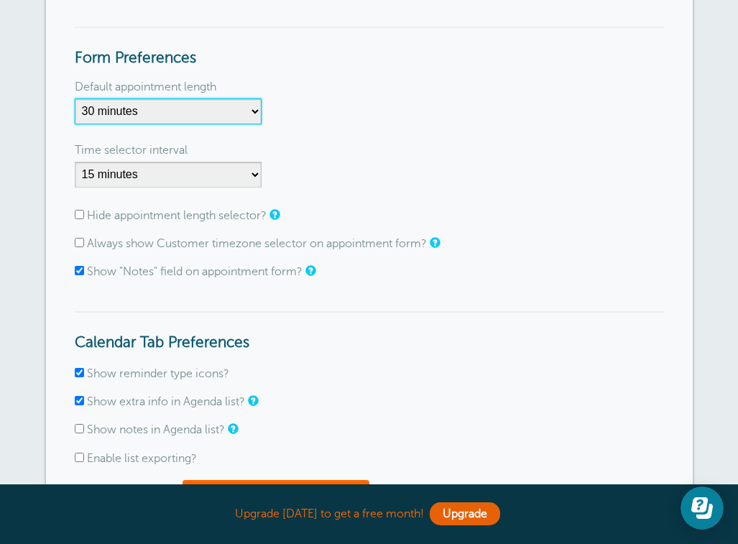
click at [254, 111] on select "5 minutes 10 minutes 15 minutes 20 minutes 25 minutes 30 minutes 35 minutes 40 …" at bounding box center [168, 111] width 187 height 26
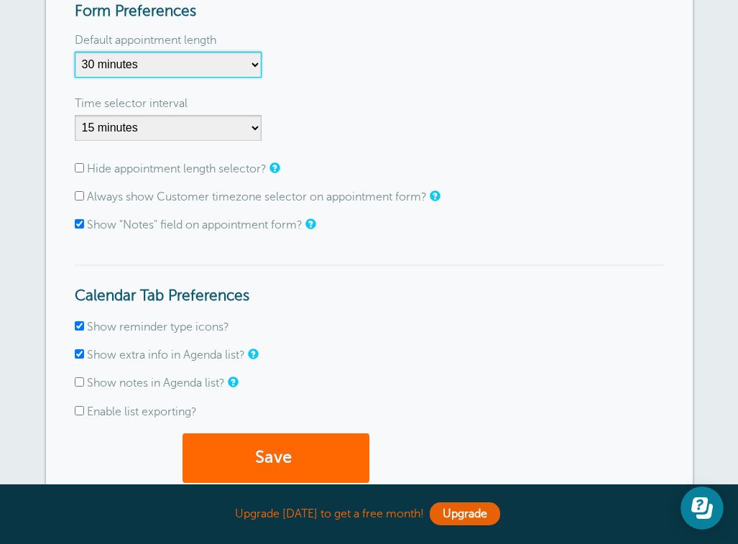
scroll to position [262, 0]
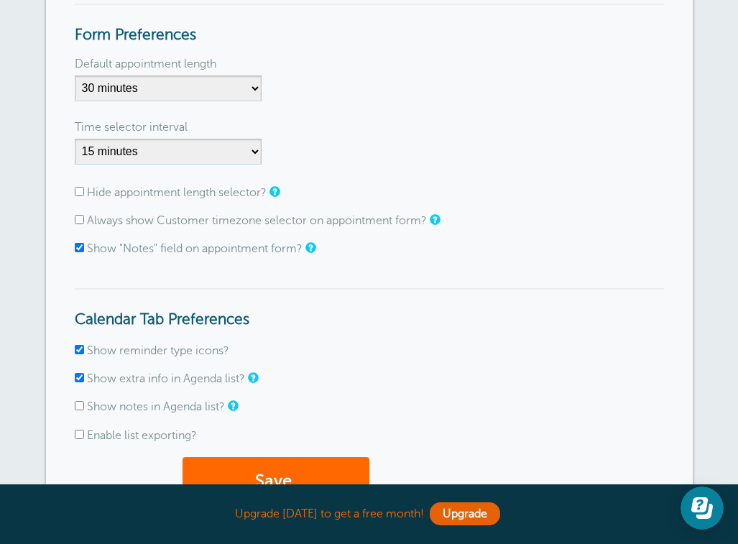
click at [78, 192] on input "Hide appointment length selector?" at bounding box center [79, 191] width 9 height 9
checkbox input "true"
click at [76, 221] on input "Always show Customer timezone selector on appointment form?" at bounding box center [79, 219] width 9 height 9
checkbox input "true"
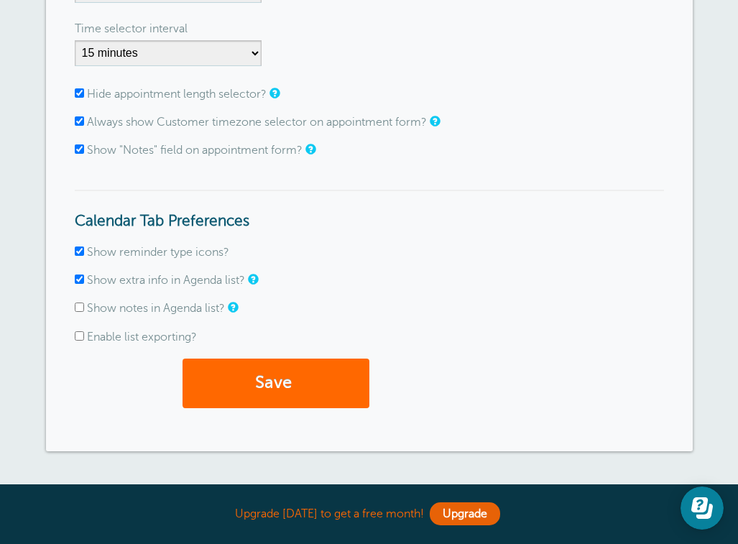
scroll to position [379, 0]
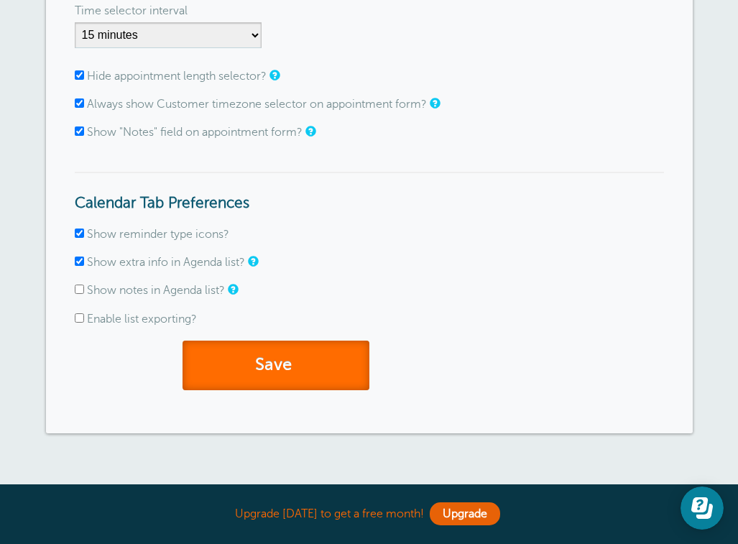
click at [277, 368] on button "Save" at bounding box center [275, 366] width 187 height 50
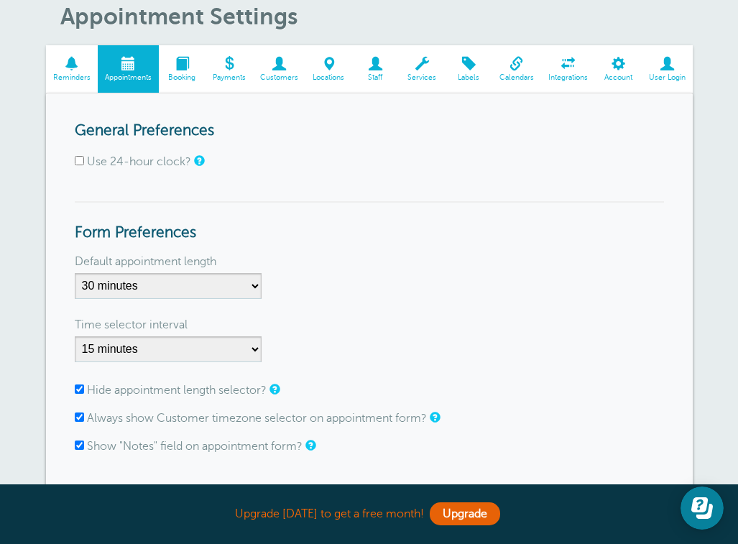
scroll to position [117, 0]
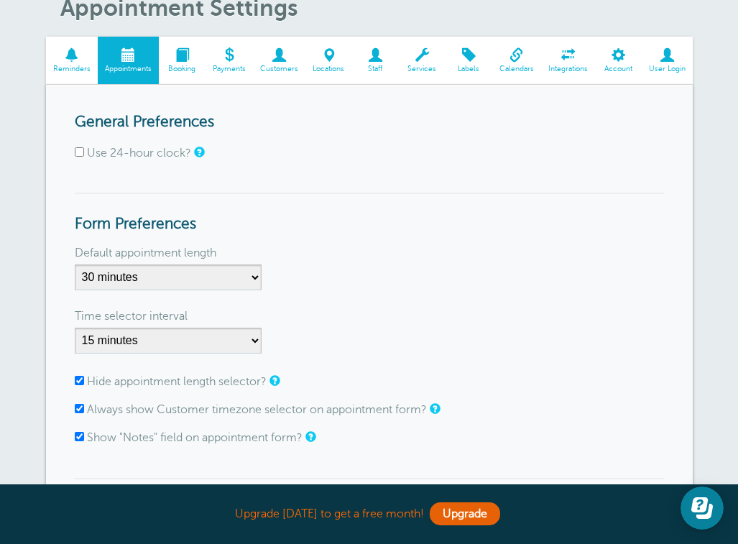
click at [181, 62] on span at bounding box center [182, 55] width 47 height 14
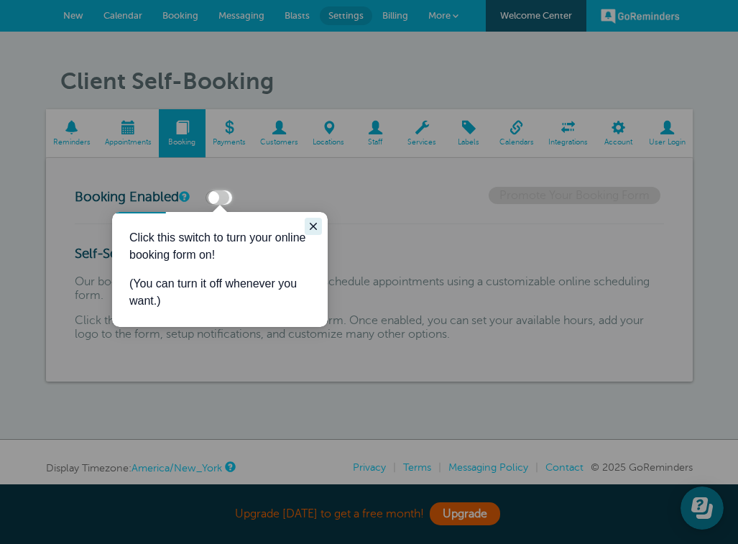
click at [315, 226] on icon "Close guide" at bounding box center [312, 226] width 11 height 11
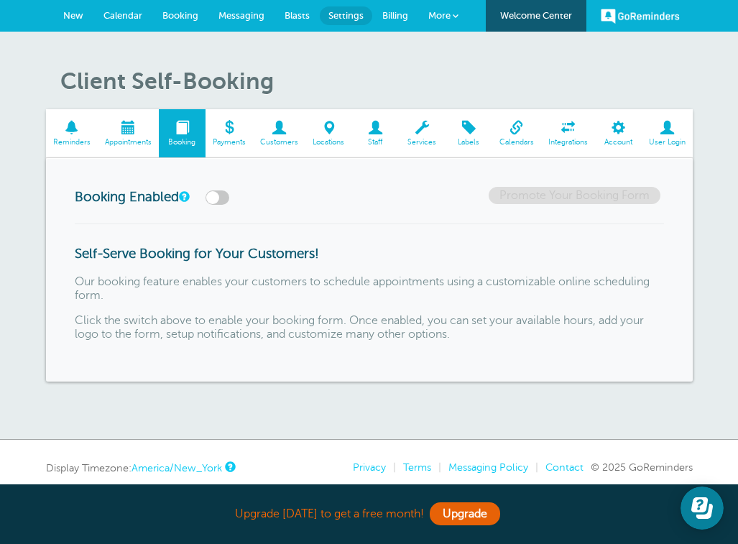
click at [285, 126] on span at bounding box center [279, 128] width 52 height 14
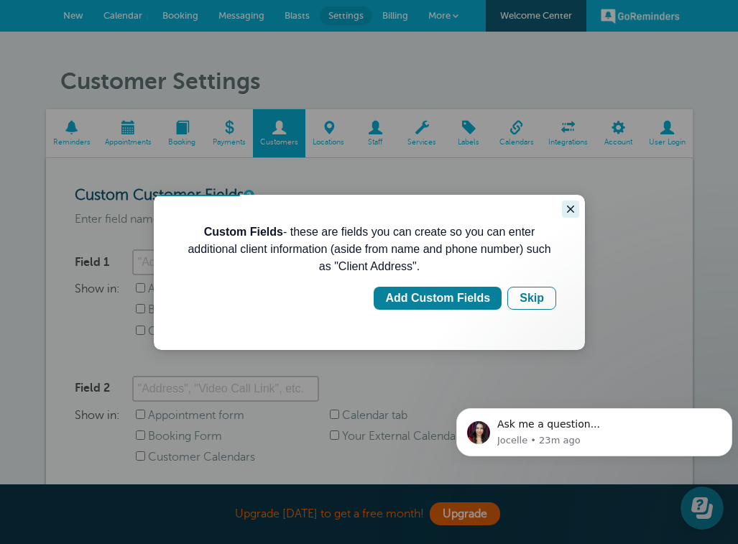
click at [575, 208] on icon "Close guide" at bounding box center [570, 208] width 11 height 11
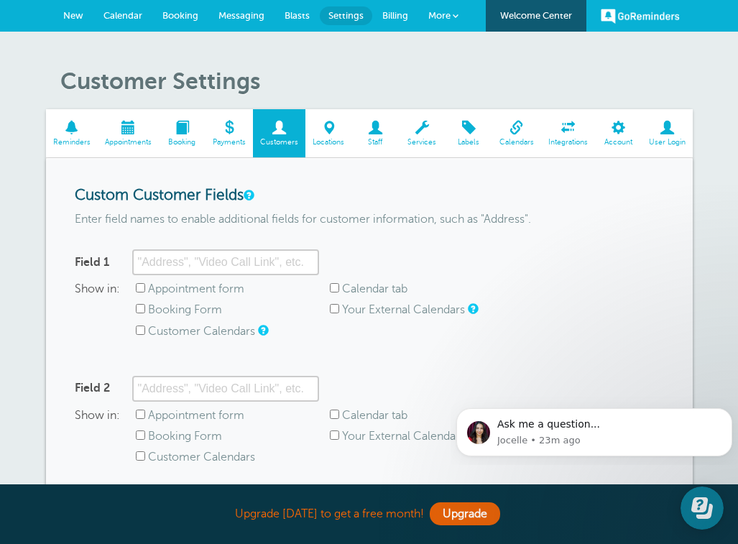
click at [387, 126] on span at bounding box center [375, 128] width 47 height 14
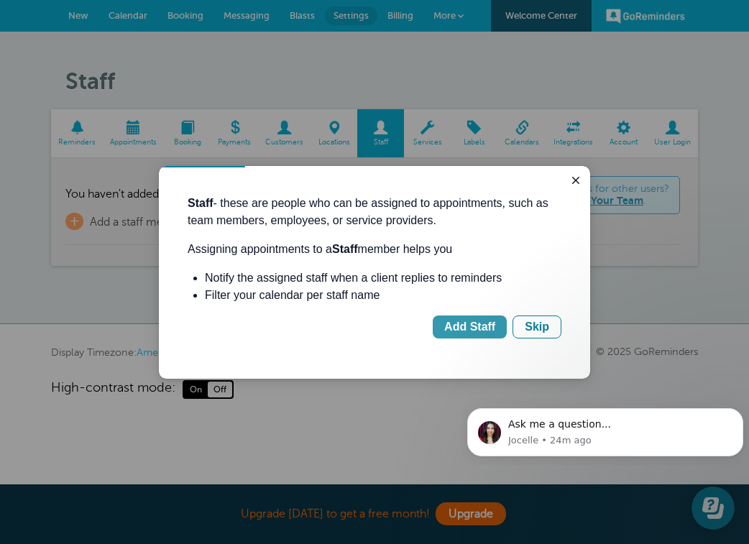
click at [483, 318] on div "Add Staff" at bounding box center [469, 326] width 51 height 17
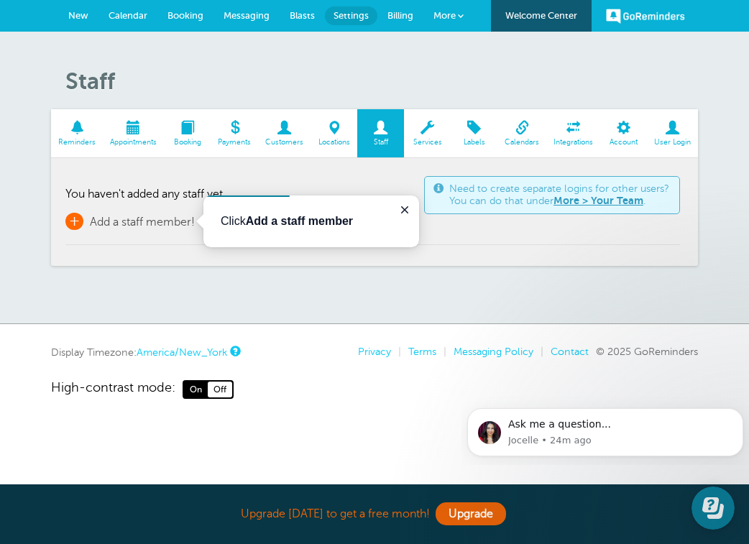
click at [71, 221] on span "+" at bounding box center [74, 221] width 18 height 17
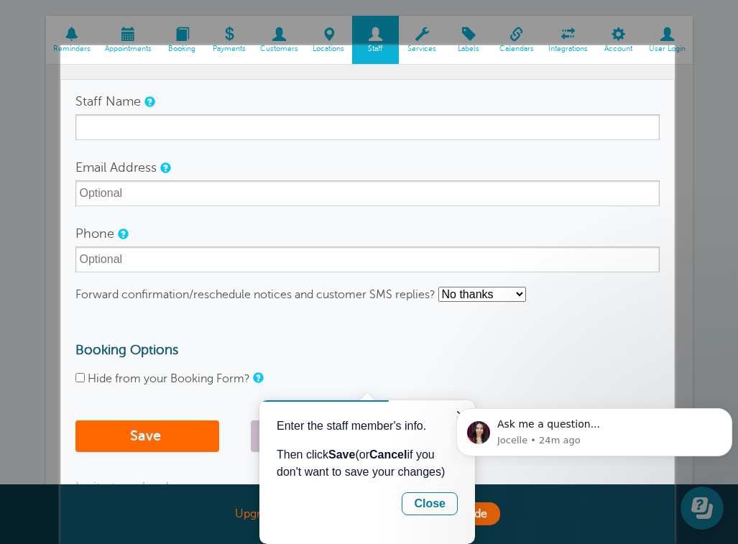
scroll to position [129, 0]
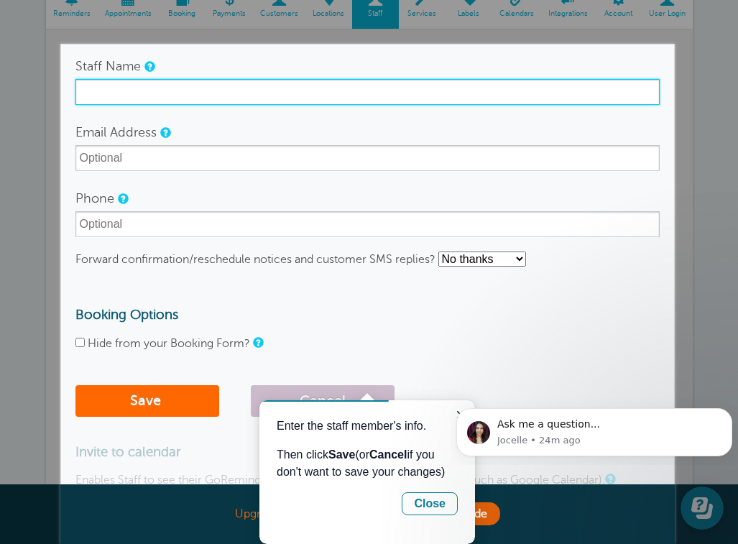
click at [172, 102] on input "Staff Name" at bounding box center [367, 92] width 584 height 26
type input "[PERSON_NAME]"
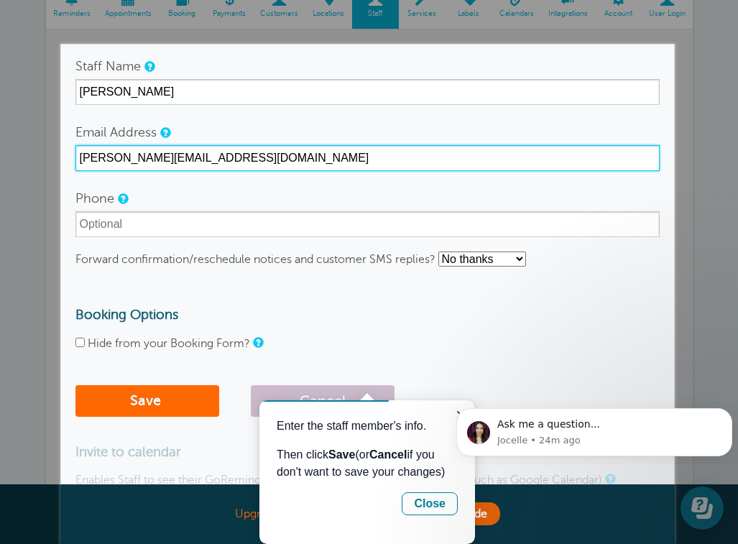
type input "[PERSON_NAME][EMAIL_ADDRESS][DOMAIN_NAME]"
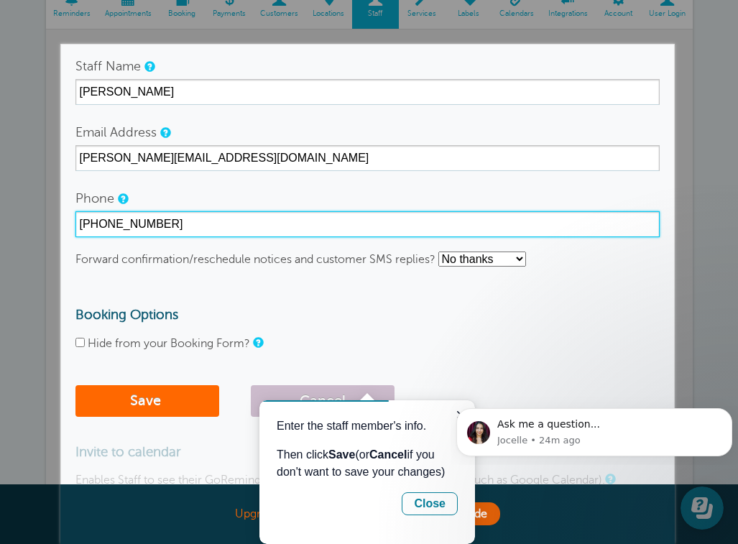
type input "910-309-9796"
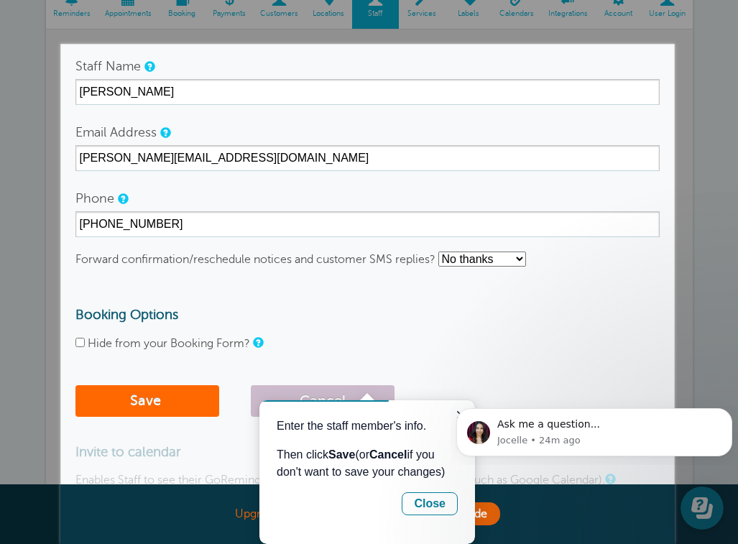
click at [371, 284] on form "Staff Name Sharley Davison Email Address sharley@mcbc1803.org Phone 910-309-979…" at bounding box center [367, 238] width 584 height 371
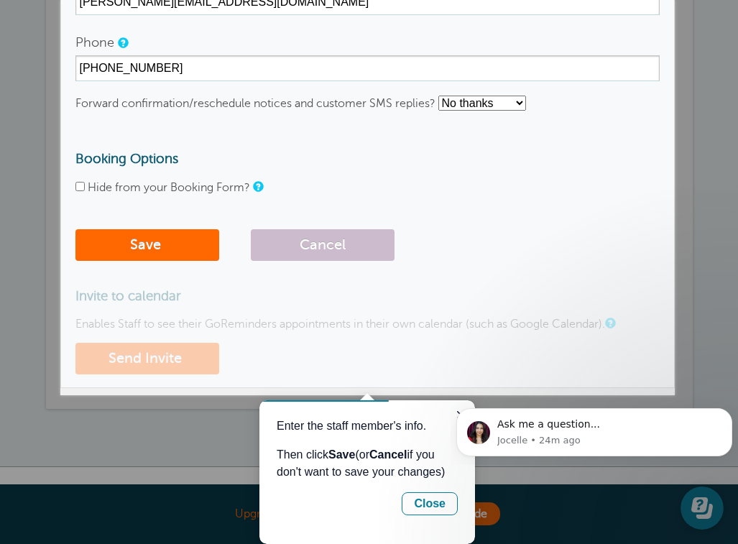
scroll to position [286, 0]
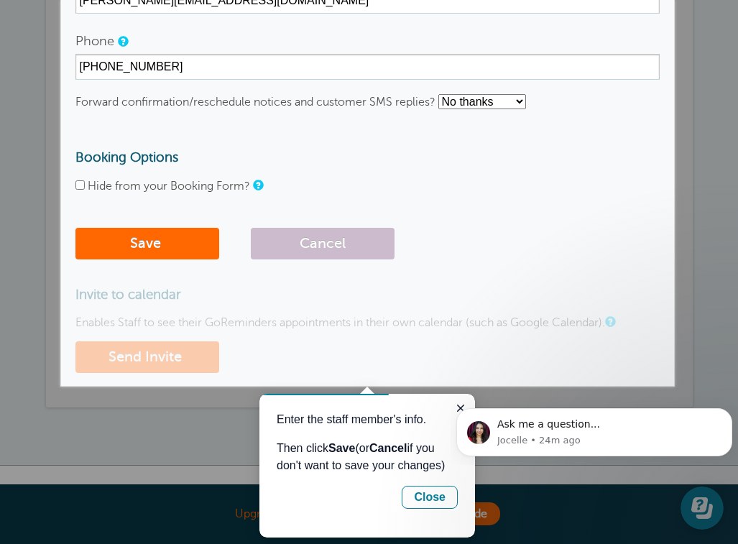
click at [518, 101] on select "No thanks Yes, text me Yes, email me" at bounding box center [482, 101] width 88 height 15
click at [439, 94] on select "No thanks Yes, text me Yes, email me" at bounding box center [482, 101] width 88 height 15
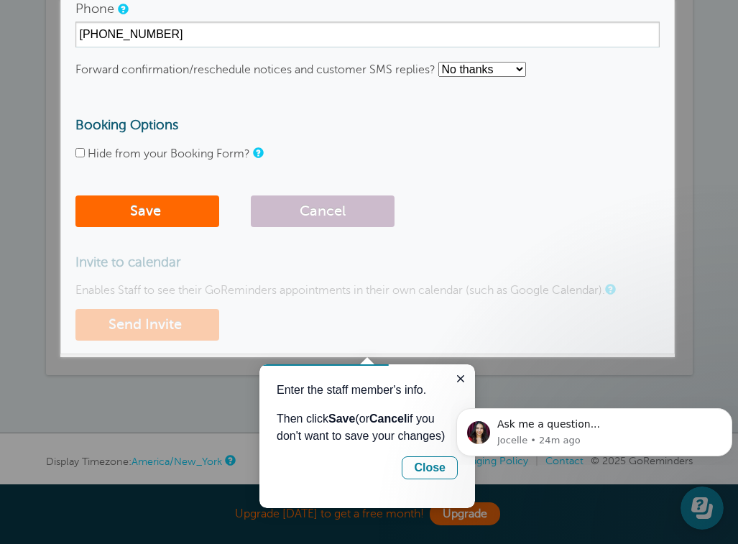
scroll to position [326, 0]
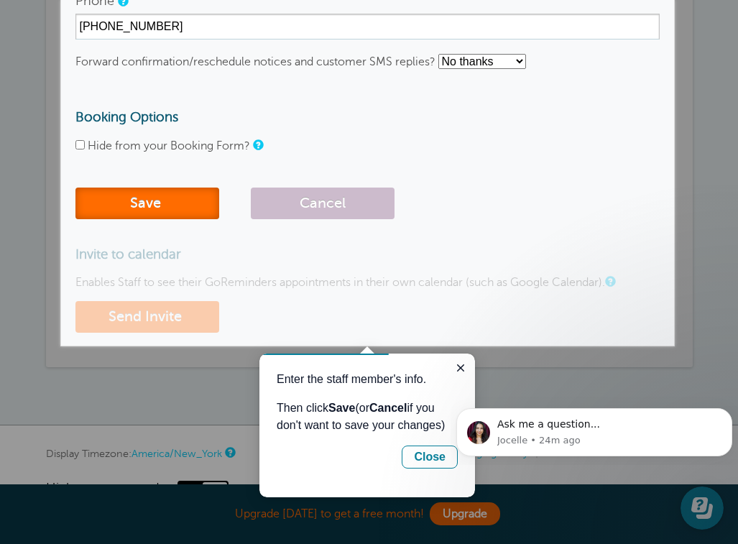
click at [165, 202] on span "submit" at bounding box center [163, 203] width 4 height 17
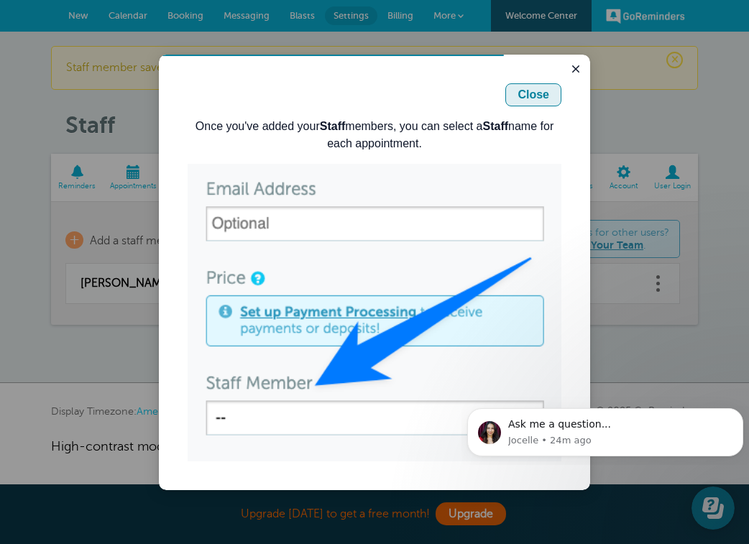
click at [539, 94] on div "Close" at bounding box center [533, 94] width 32 height 17
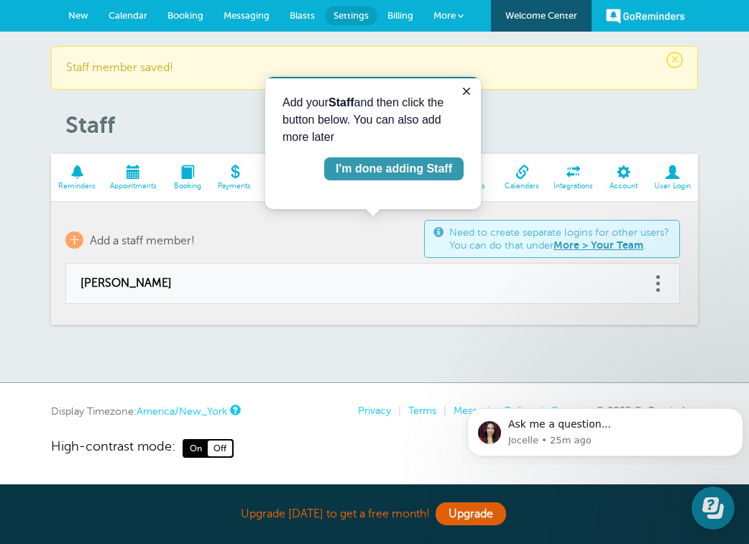
click at [445, 166] on div "I'm done adding Staff" at bounding box center [393, 168] width 116 height 17
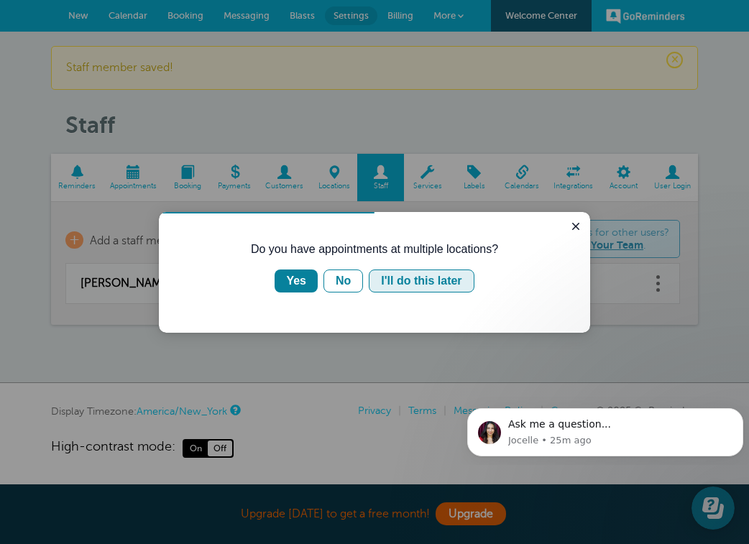
click at [398, 271] on button "I'll do this later" at bounding box center [421, 280] width 105 height 23
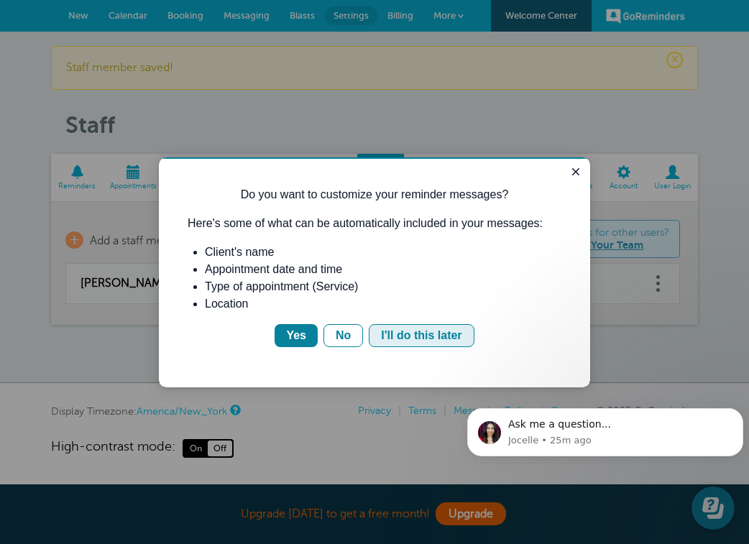
click at [409, 337] on div "I'll do this later" at bounding box center [421, 335] width 80 height 17
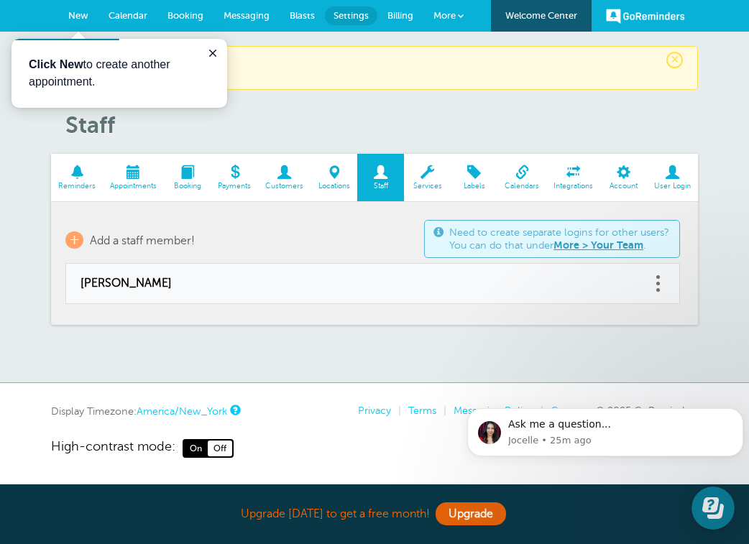
click at [383, 293] on td "[PERSON_NAME]" at bounding box center [357, 284] width 585 height 40
click at [661, 281] on link at bounding box center [657, 283] width 14 height 22
click at [136, 286] on span "[PERSON_NAME]" at bounding box center [357, 284] width 555 height 14
type input "[PERSON_NAME]"
type input "[PERSON_NAME][EMAIL_ADDRESS][DOMAIN_NAME]"
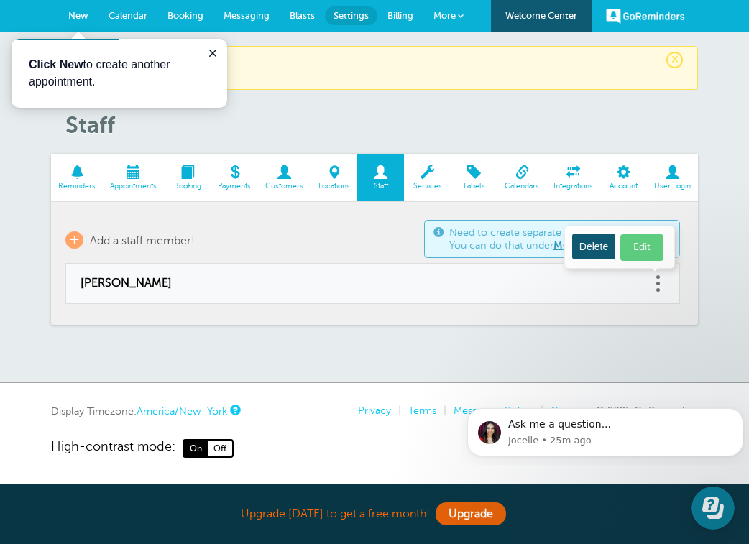
type input "[PHONE_NUMBER]"
checkbox input "false"
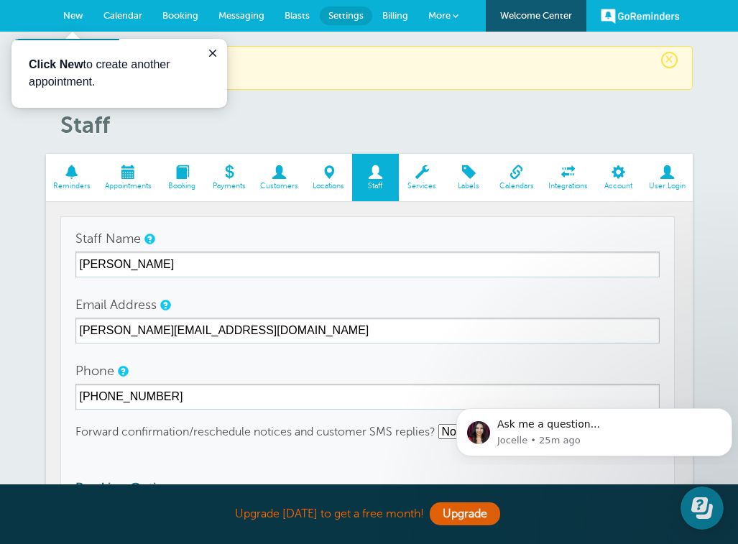
click at [70, 174] on span at bounding box center [72, 172] width 52 height 14
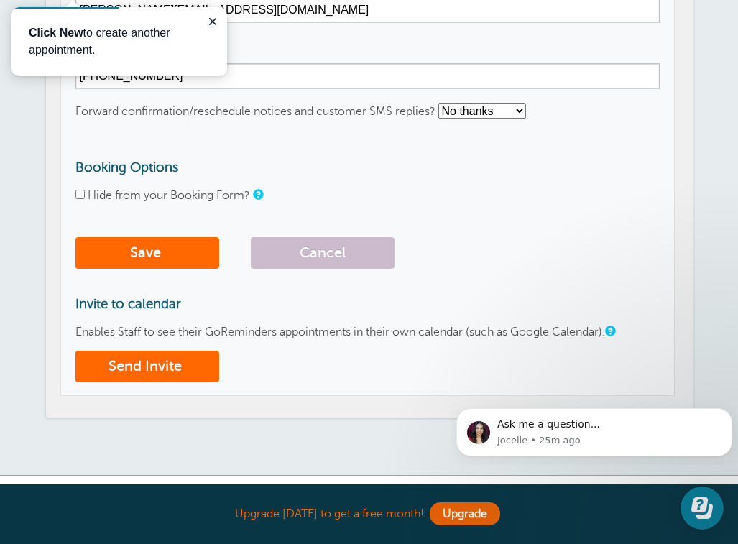
scroll to position [412, 0]
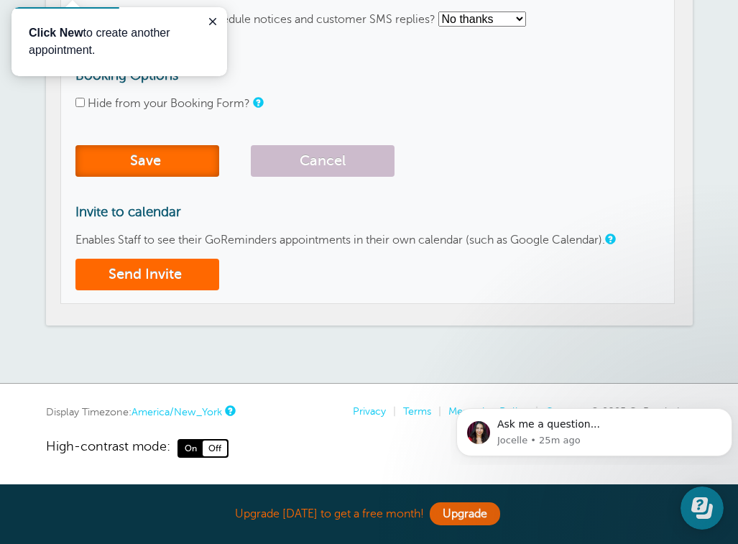
click at [136, 176] on button "Save" at bounding box center [147, 161] width 144 height 32
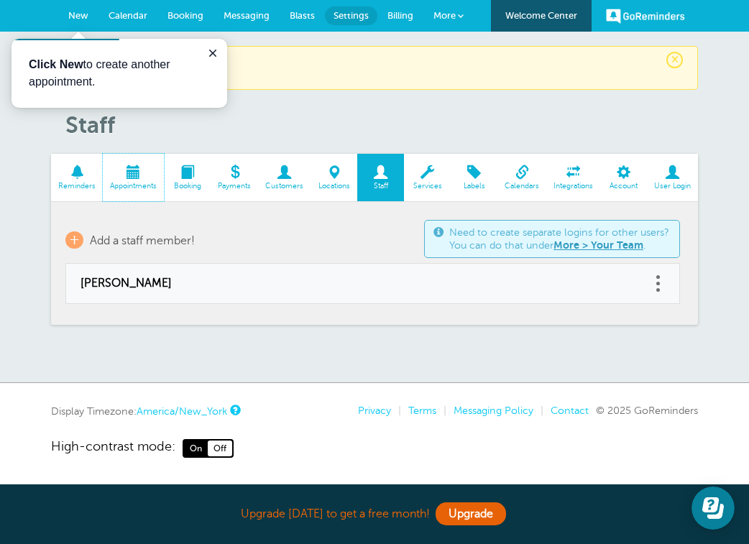
click at [136, 176] on span at bounding box center [133, 172] width 61 height 14
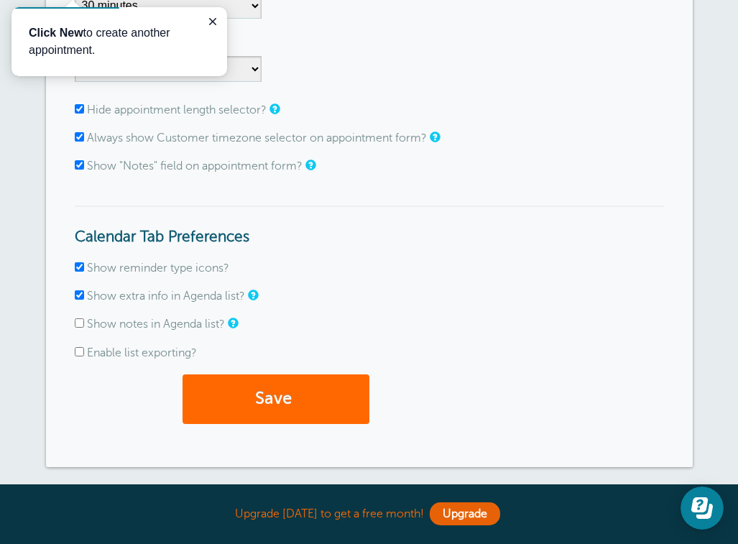
scroll to position [343, 0]
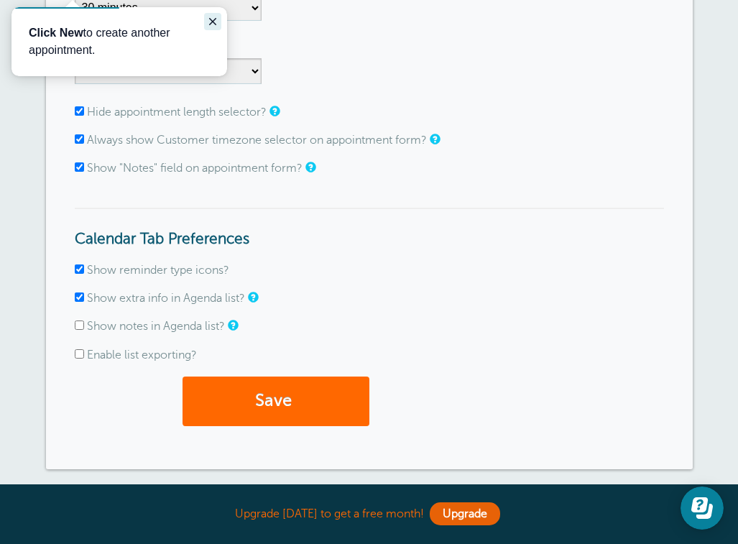
click at [211, 21] on icon "Close guide" at bounding box center [212, 21] width 7 height 7
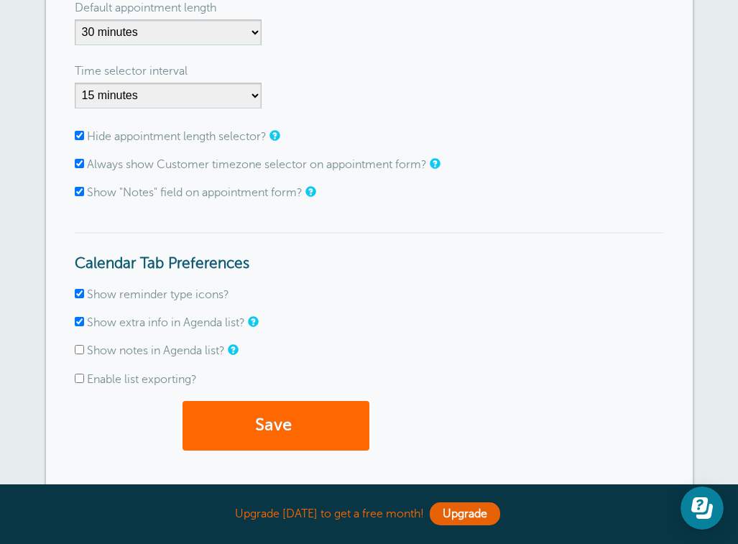
scroll to position [328, 0]
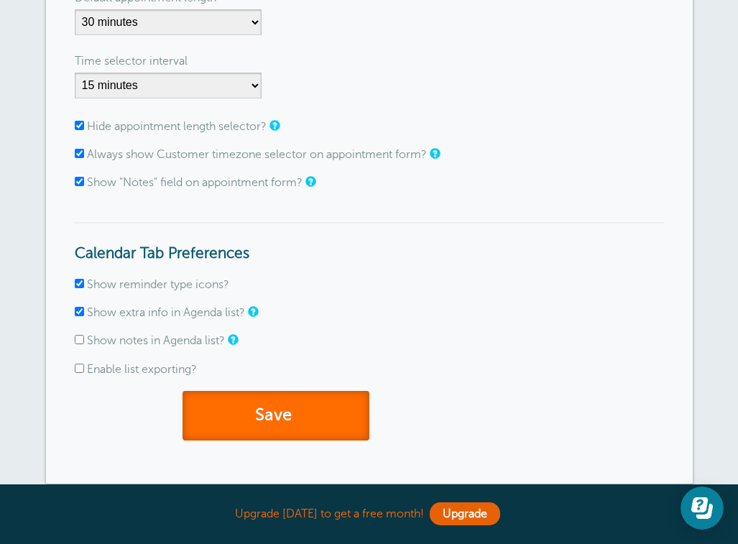
click at [277, 433] on button "Save" at bounding box center [275, 416] width 187 height 50
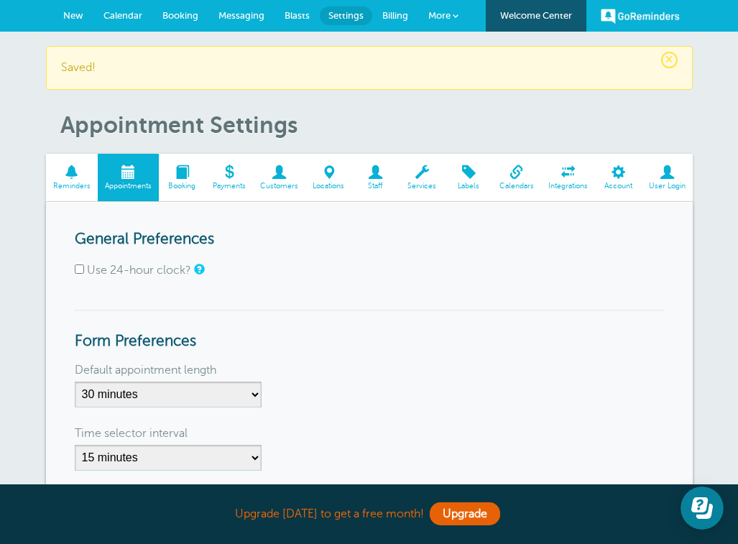
click at [76, 179] on span at bounding box center [72, 172] width 52 height 14
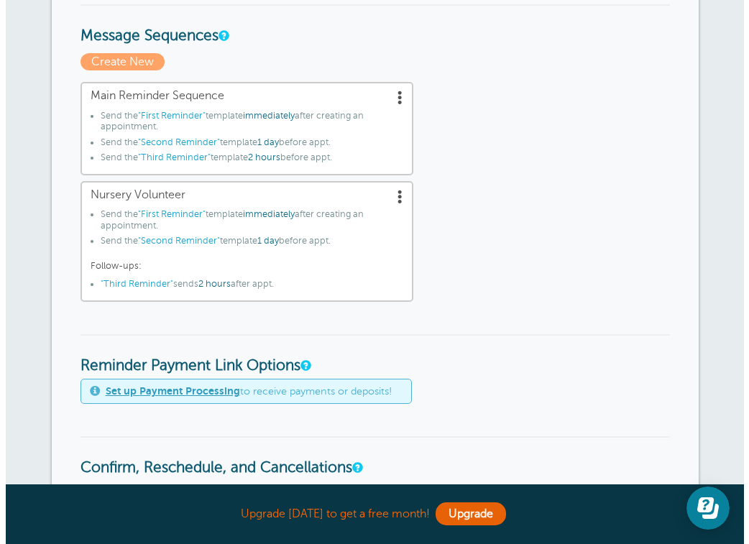
scroll to position [422, 0]
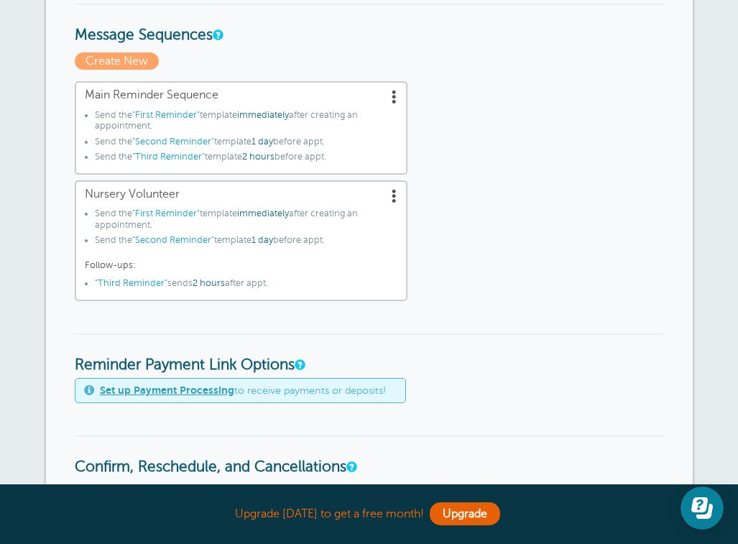
click at [336, 230] on li "Send the "First Reminder" template immediately after creating an appointment." at bounding box center [246, 221] width 302 height 27
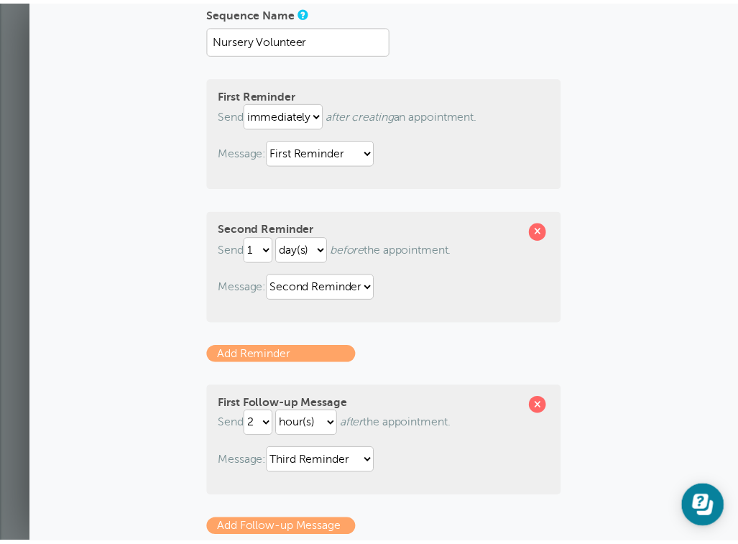
scroll to position [0, 0]
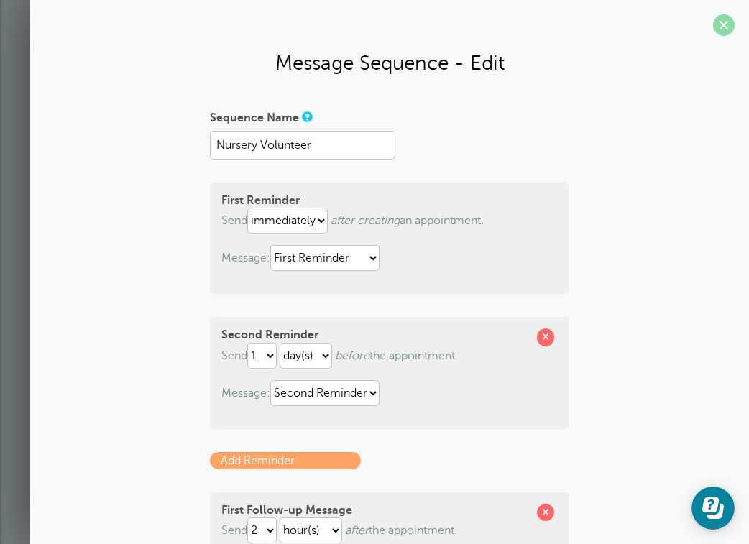
click at [713, 34] on span at bounding box center [724, 25] width 22 height 22
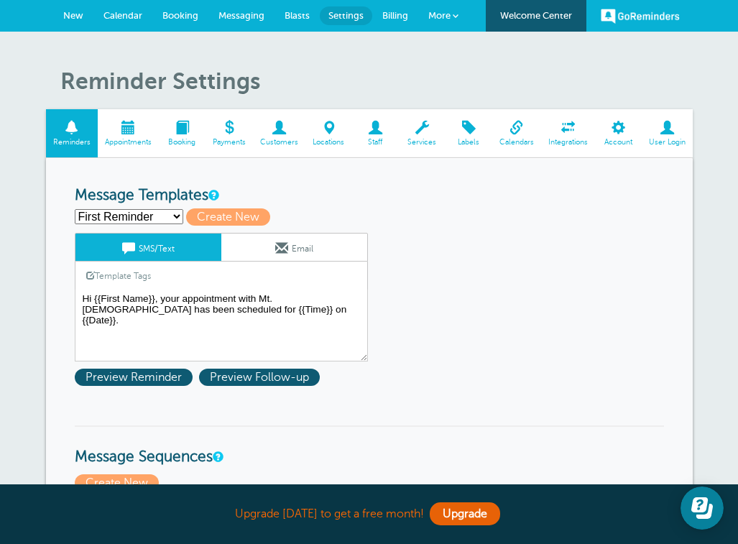
click at [669, 134] on span at bounding box center [667, 128] width 51 height 14
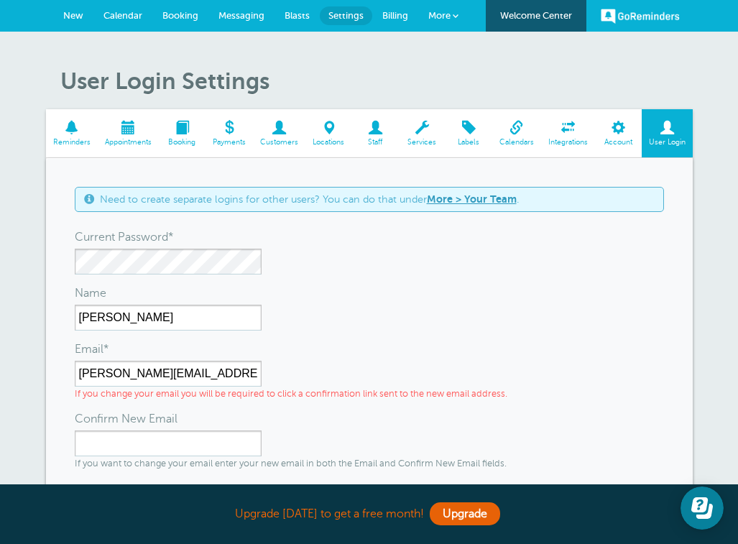
click at [626, 139] on span "Account" at bounding box center [618, 142] width 32 height 9
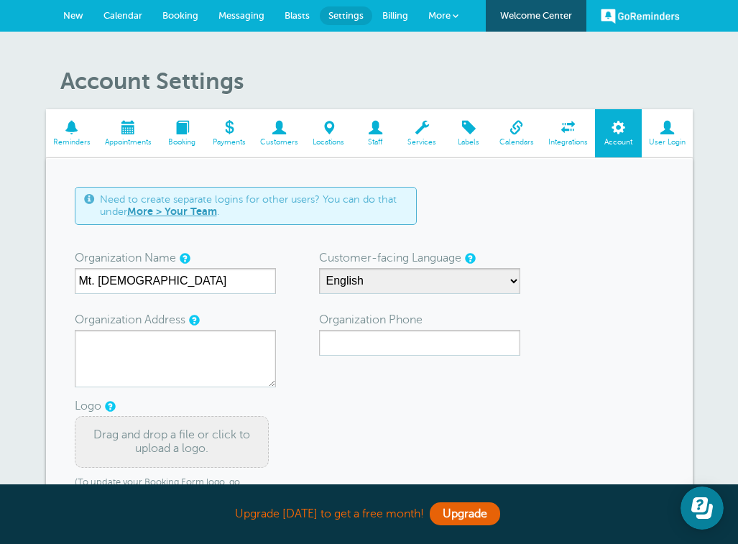
click at [662, 130] on span at bounding box center [667, 128] width 51 height 14
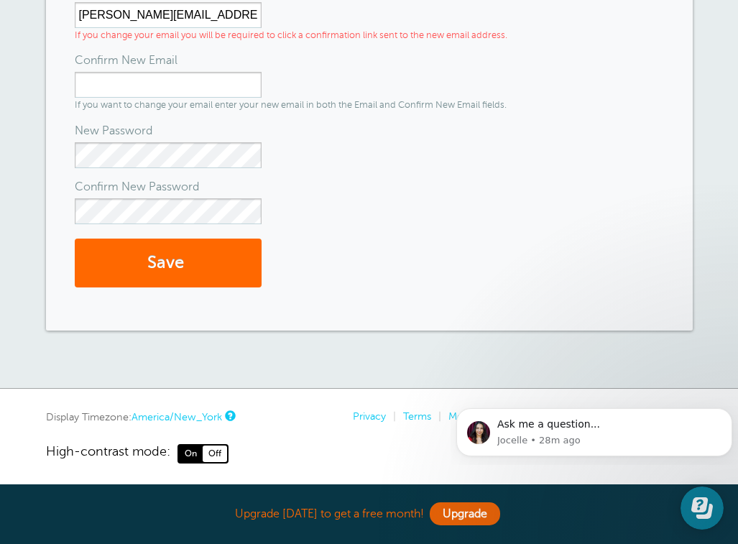
scroll to position [364, 0]
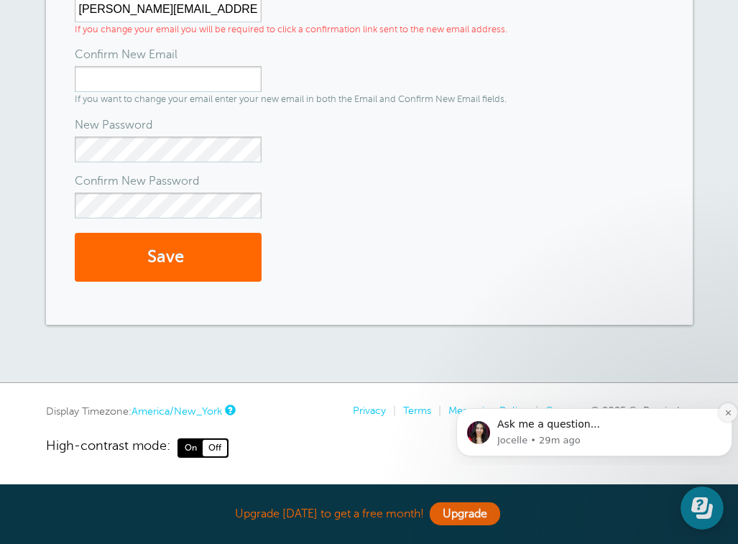
click at [728, 410] on icon "Dismiss notification" at bounding box center [728, 413] width 8 height 8
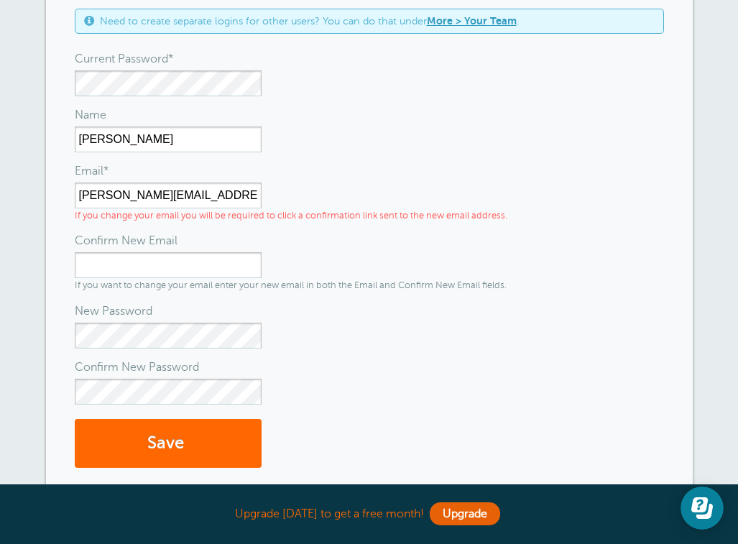
scroll to position [0, 0]
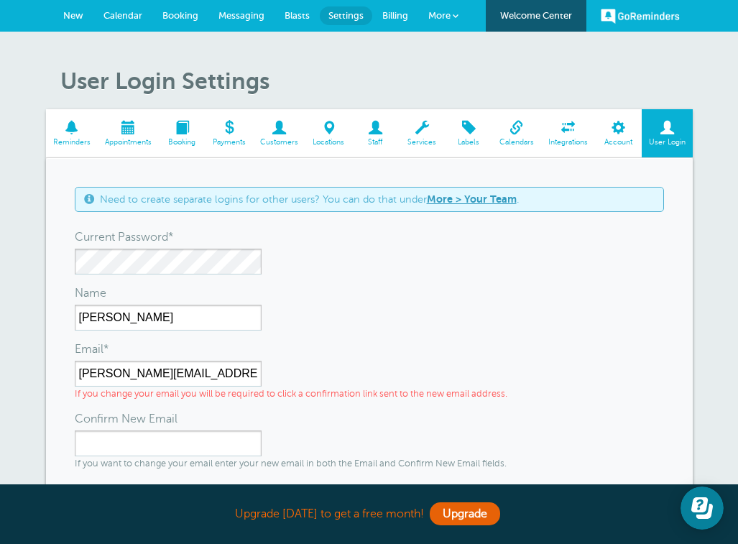
click at [621, 136] on link "Account" at bounding box center [618, 133] width 47 height 48
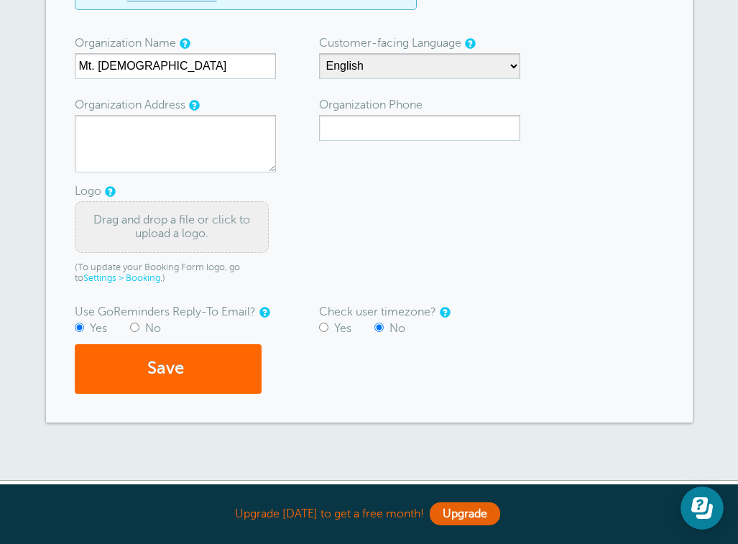
scroll to position [221, 0]
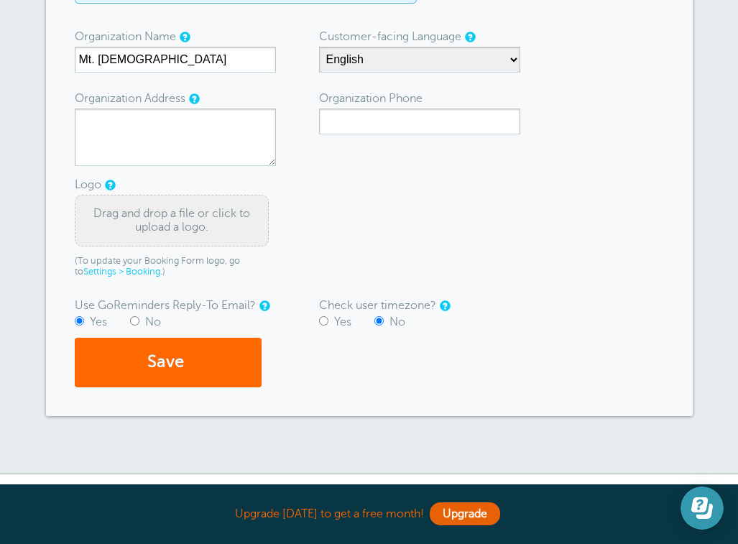
click at [692, 508] on icon "Open Learn | Contact Us" at bounding box center [699, 504] width 17 height 15
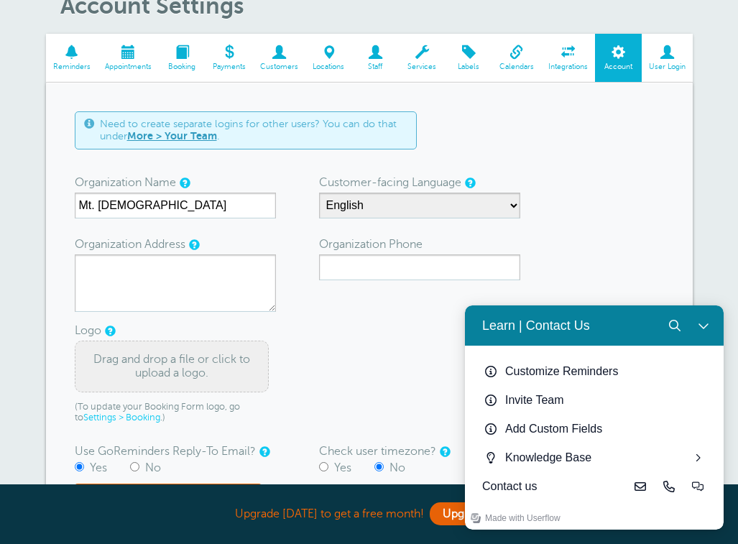
scroll to position [0, 0]
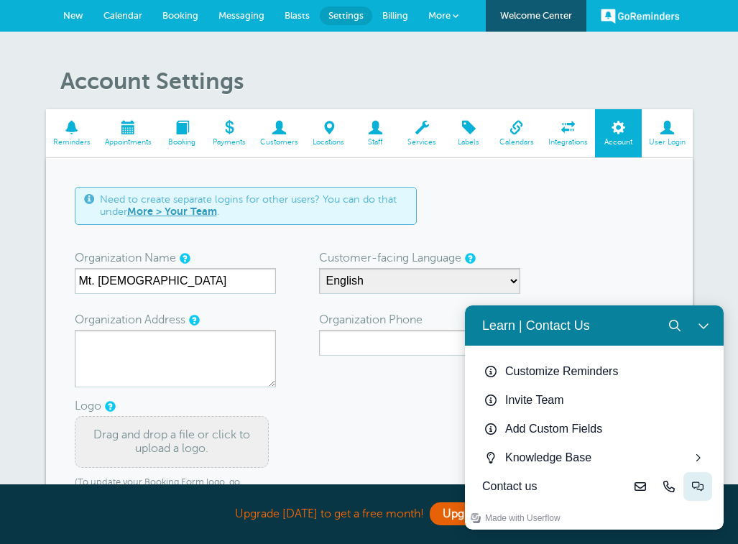
click at [696, 486] on icon "Live-chat" at bounding box center [697, 486] width 11 height 11
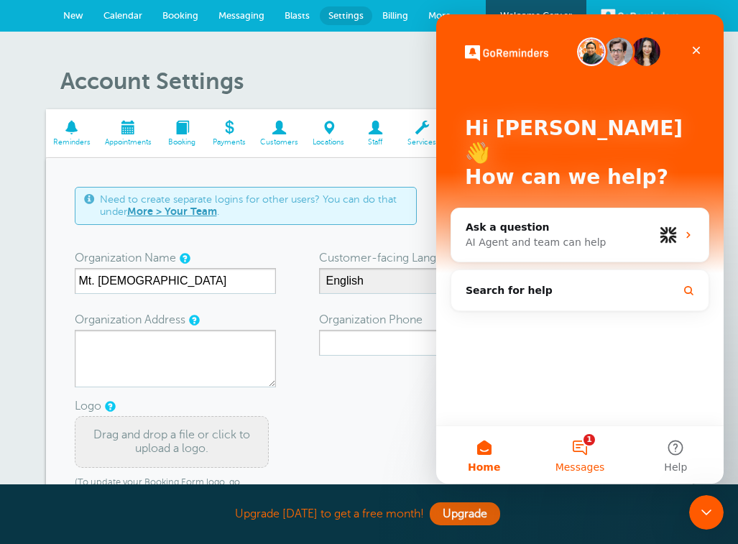
click at [581, 448] on button "1 Messages" at bounding box center [580, 454] width 96 height 57
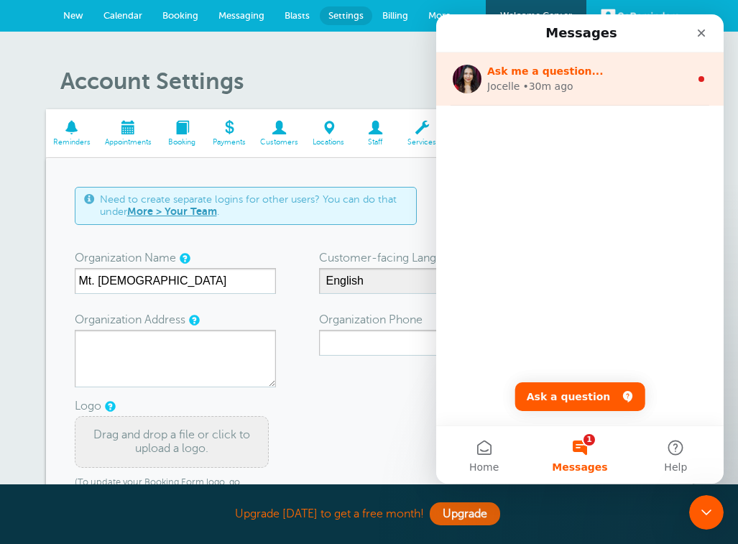
click at [598, 88] on div "Jocelle • 30m ago" at bounding box center [588, 86] width 203 height 15
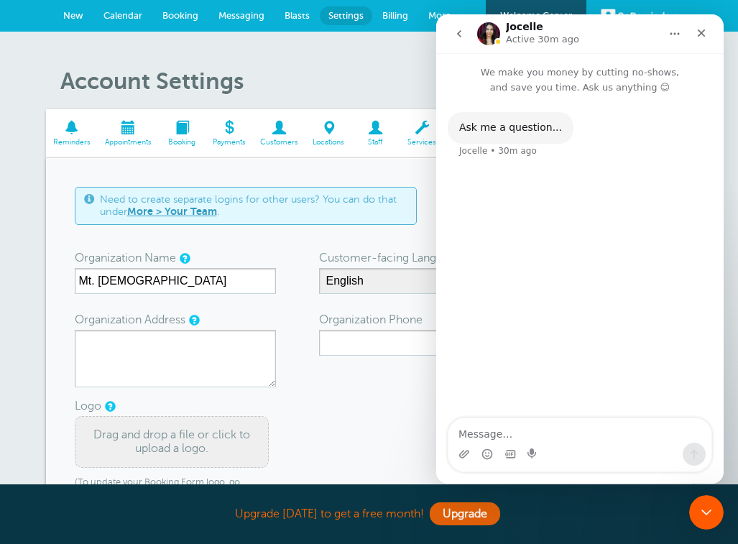
click at [70, 13] on span "New" at bounding box center [73, 15] width 20 height 11
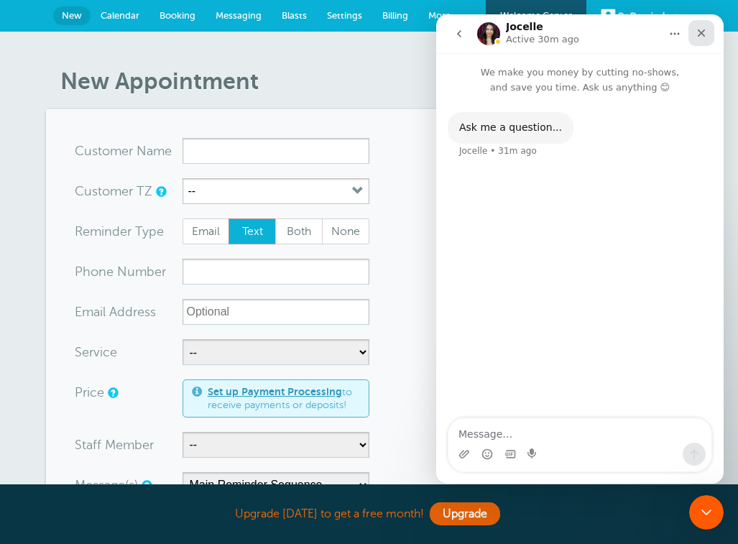
click at [706, 38] on icon "Close" at bounding box center [700, 32] width 11 height 11
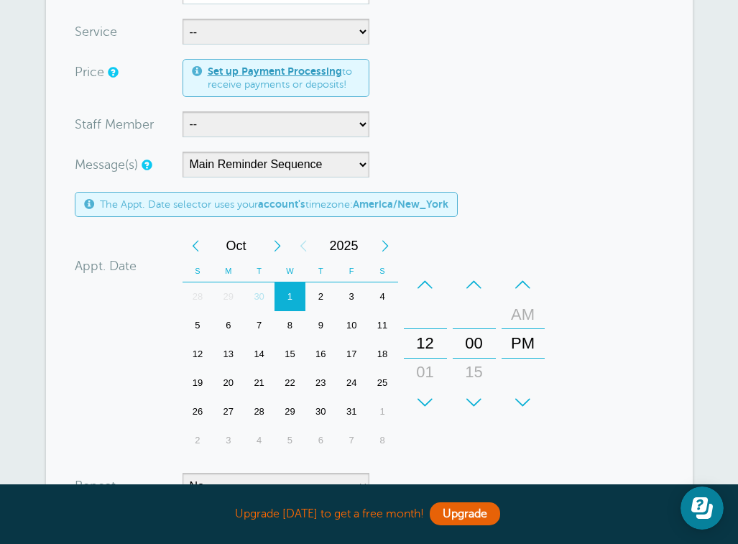
scroll to position [325, 0]
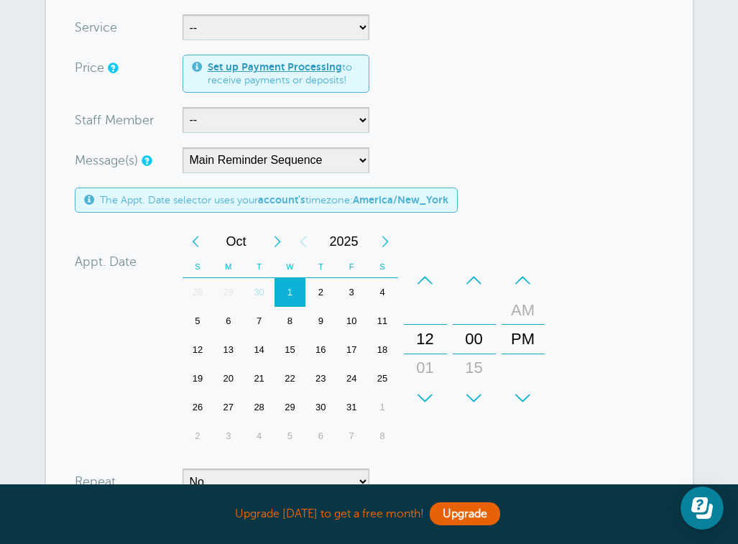
click at [202, 319] on div "5" at bounding box center [197, 321] width 31 height 29
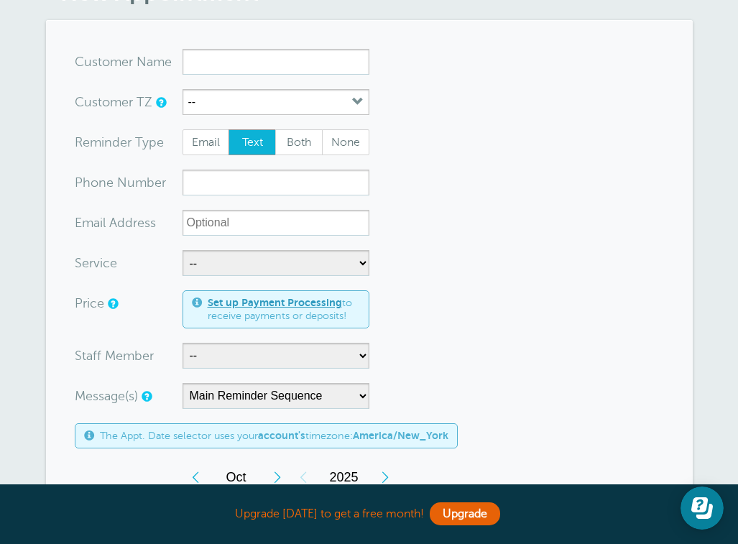
scroll to position [88, 0]
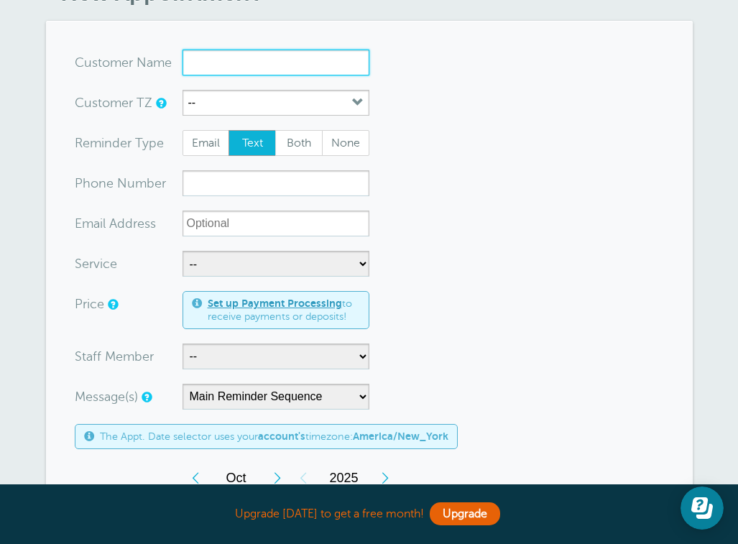
click at [222, 62] on input "x-no-autofill" at bounding box center [275, 63] width 187 height 26
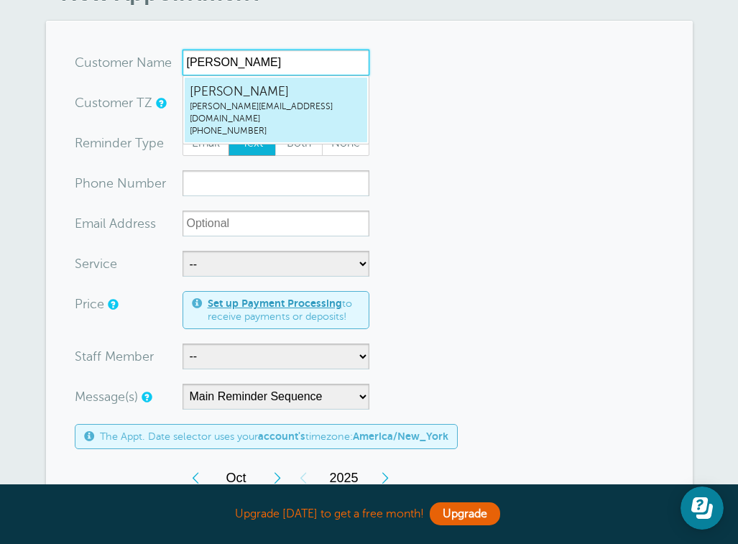
click at [267, 97] on span "[PERSON_NAME]" at bounding box center [276, 92] width 172 height 18
type input "[EMAIL_ADDRESS]"
type input "[PERSON_NAME]"
type input "[PHONE_NUMBER]"
type input "[PERSON_NAME][EMAIL_ADDRESS][DOMAIN_NAME]"
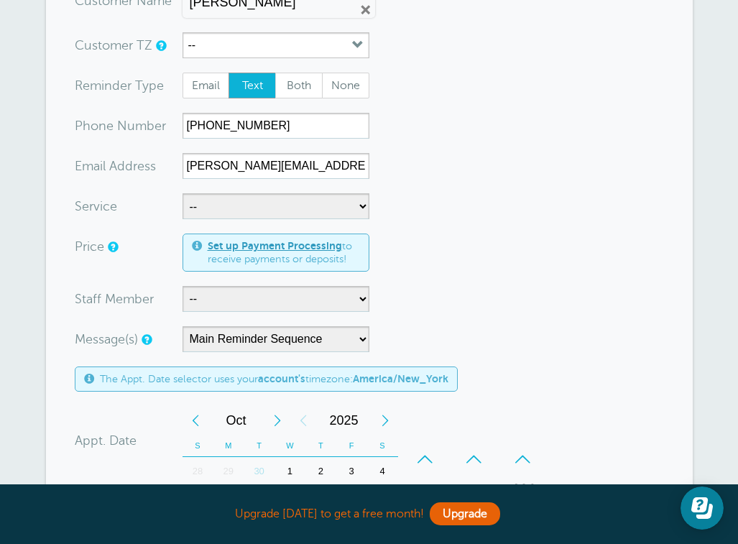
scroll to position [154, 0]
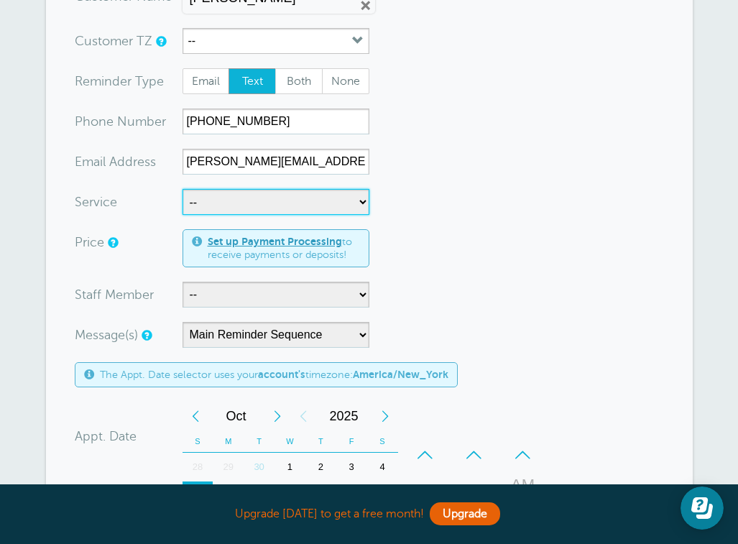
click at [309, 204] on select "-- Children's [DATE] School Volunteer Nursery Volunteer" at bounding box center [275, 202] width 187 height 26
select select "28355"
click at [182, 189] on select "-- Children's [DATE] School Volunteer Nursery Volunteer" at bounding box center [275, 202] width 187 height 26
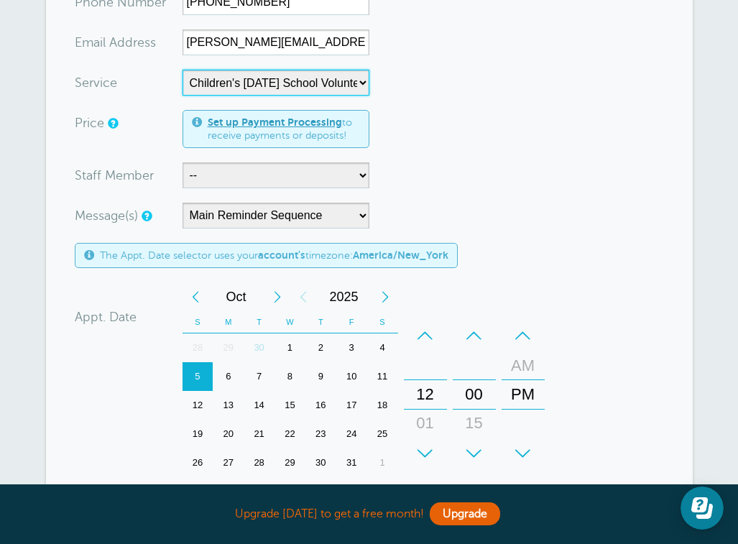
scroll to position [274, 0]
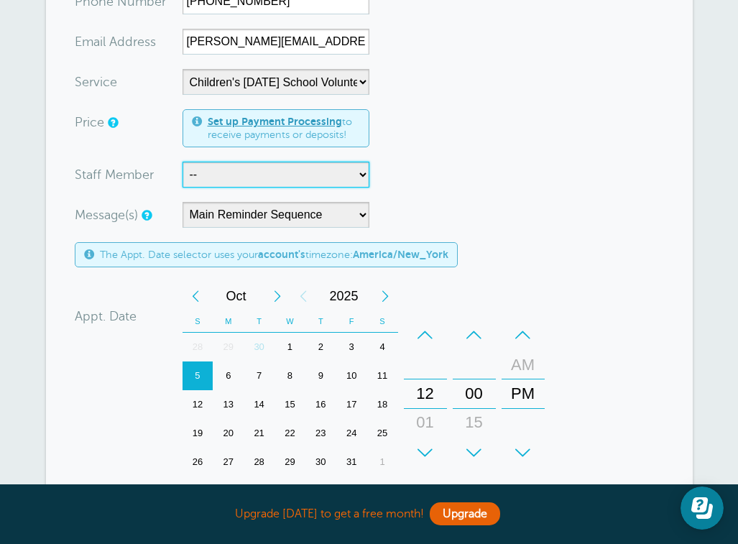
click at [310, 185] on select "-- [PERSON_NAME]" at bounding box center [275, 175] width 187 height 26
select select "21670"
click at [182, 162] on select "-- [PERSON_NAME]" at bounding box center [275, 175] width 187 height 26
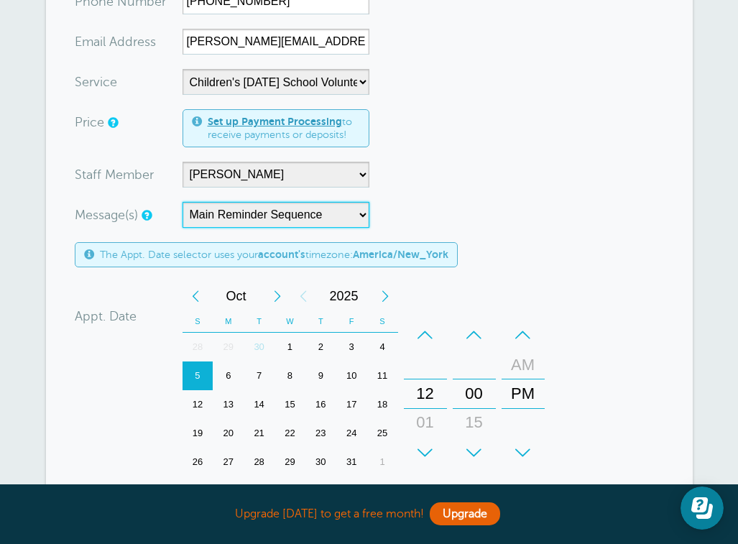
click at [357, 213] on select "Main Reminder Sequence Nursery Volunteer" at bounding box center [275, 215] width 187 height 26
select select "162964"
click at [182, 202] on select "Main Reminder Sequence Nursery Volunteer" at bounding box center [275, 215] width 187 height 26
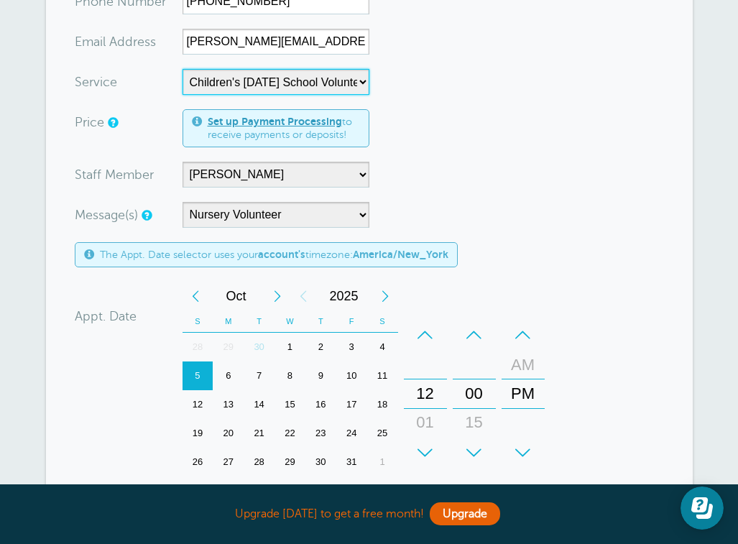
click at [360, 77] on select "-- Children's [DATE] School Volunteer Nursery Volunteer" at bounding box center [275, 82] width 187 height 26
select select "28354"
click at [182, 69] on select "-- Children's [DATE] School Volunteer Nursery Volunteer" at bounding box center [275, 82] width 187 height 26
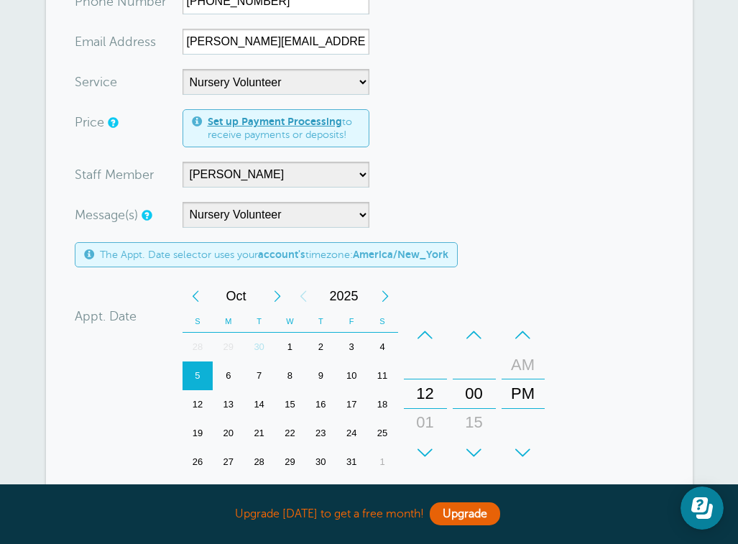
click at [406, 134] on form "You are creating a new customer. To use an existing customer select one from th…" at bounding box center [369, 281] width 589 height 834
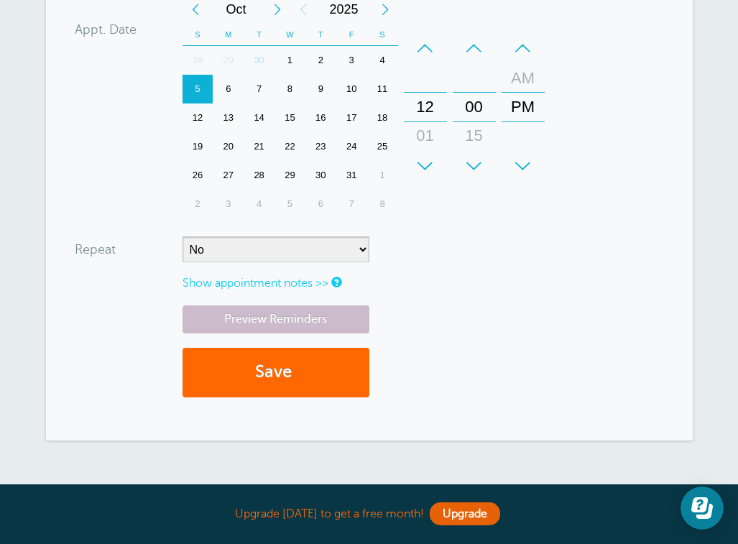
scroll to position [564, 0]
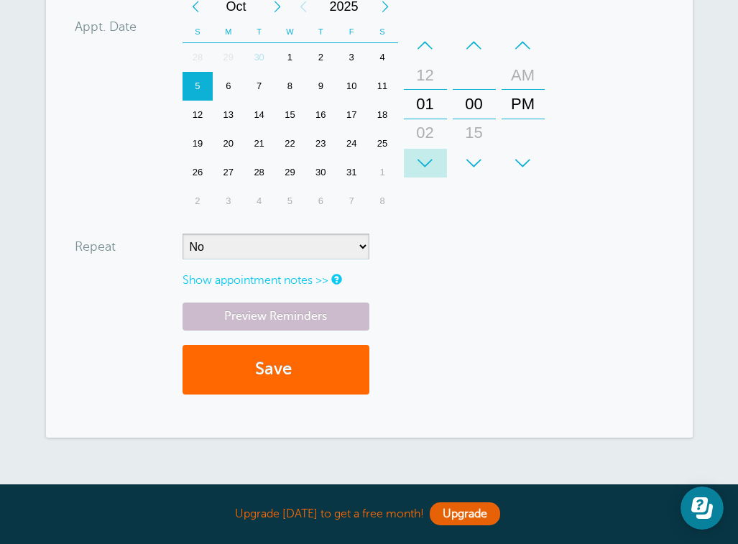
click at [426, 160] on div "+" at bounding box center [425, 163] width 43 height 29
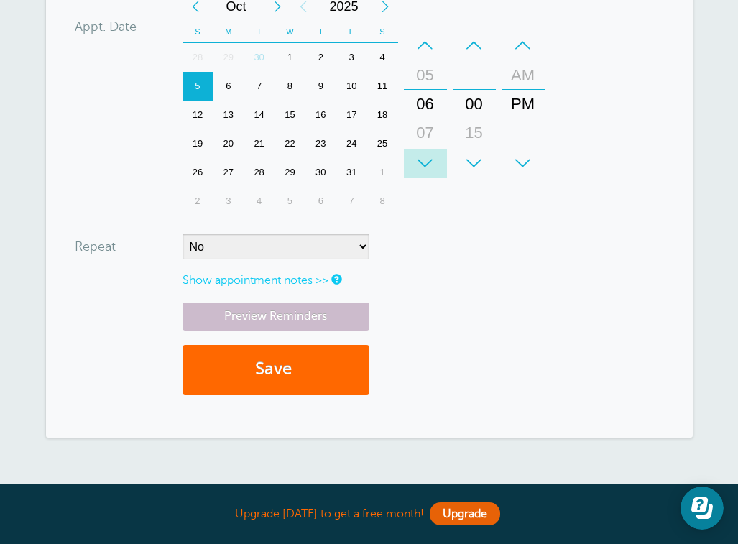
click at [426, 160] on div "+" at bounding box center [425, 163] width 43 height 29
click at [419, 50] on div "–" at bounding box center [425, 45] width 43 height 29
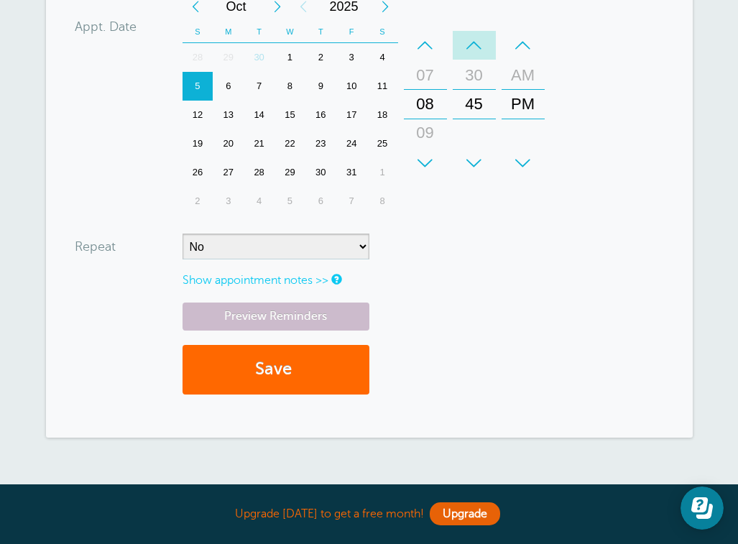
click at [471, 46] on div "–" at bounding box center [474, 45] width 43 height 29
click at [521, 43] on div "–" at bounding box center [522, 45] width 43 height 29
click at [426, 162] on div "+" at bounding box center [425, 163] width 43 height 29
click at [471, 159] on div "+" at bounding box center [474, 163] width 43 height 29
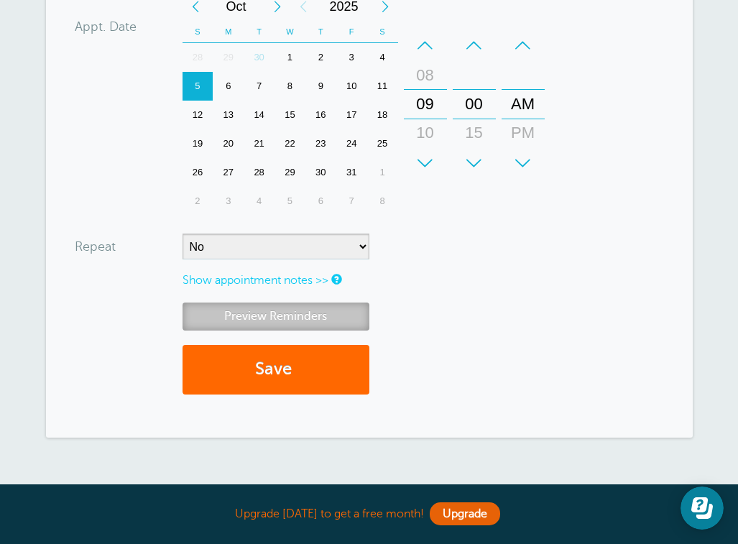
click at [308, 312] on link "Preview Reminders" at bounding box center [275, 316] width 187 height 28
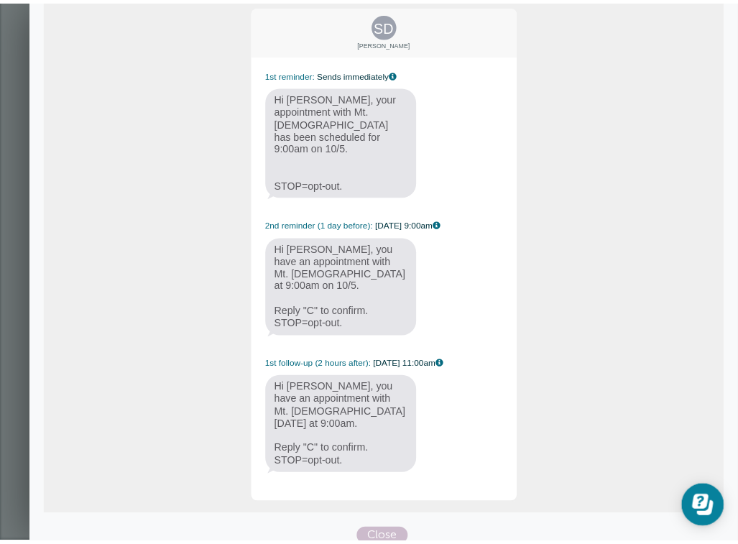
scroll to position [138, 0]
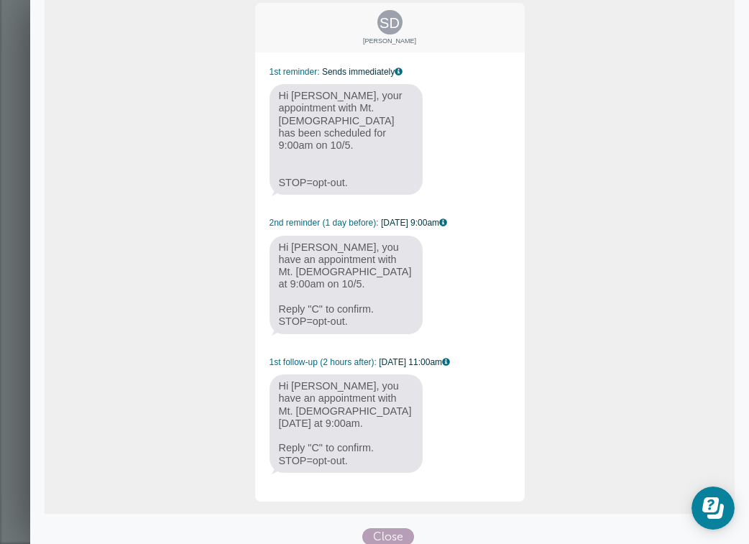
click at [384, 528] on span "Close" at bounding box center [388, 536] width 52 height 17
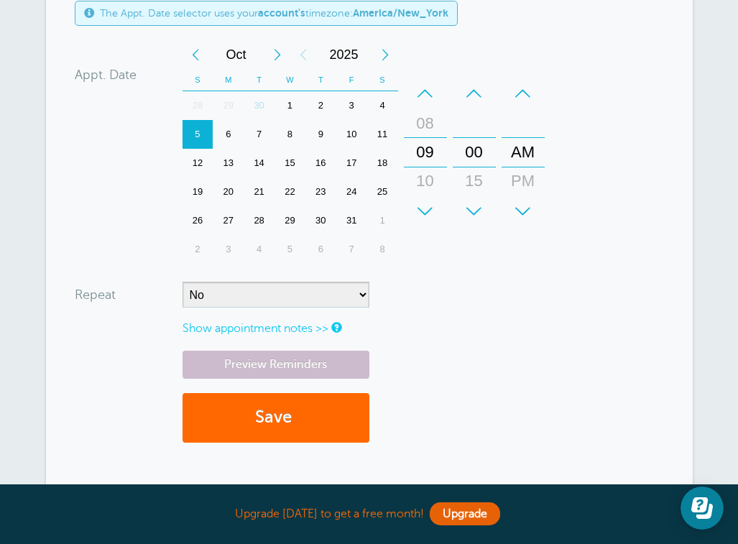
click at [323, 328] on link "Show appointment notes >>" at bounding box center [255, 328] width 146 height 13
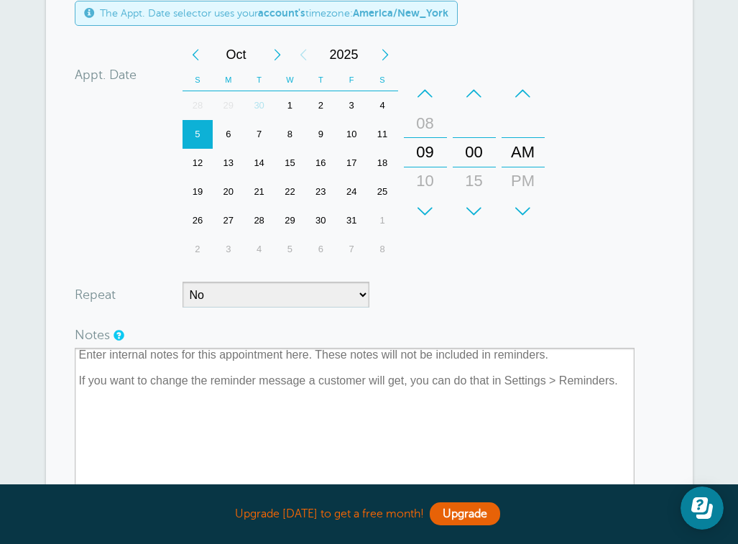
click at [385, 319] on form "You are creating a new customer. To use an existing customer select one from th…" at bounding box center [369, 117] width 589 height 990
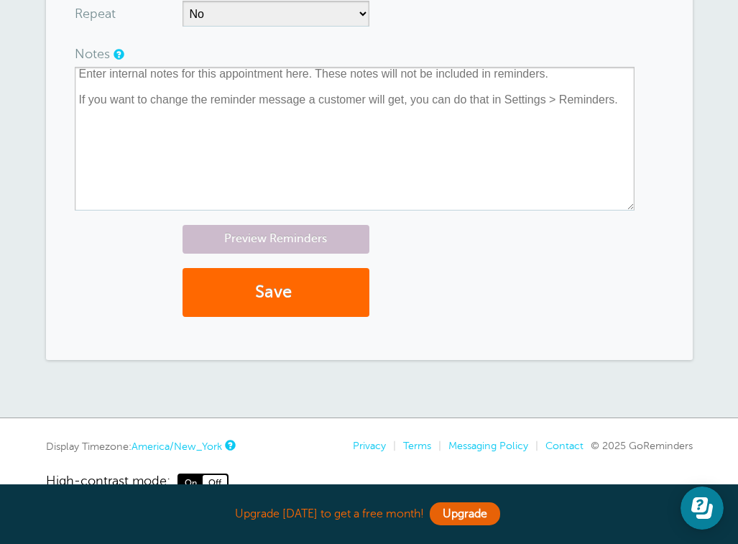
scroll to position [797, 0]
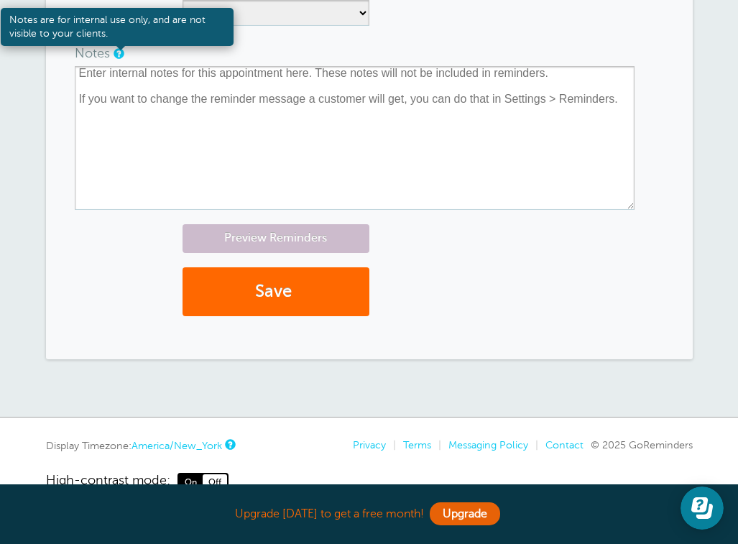
click at [115, 55] on link at bounding box center [118, 53] width 9 height 9
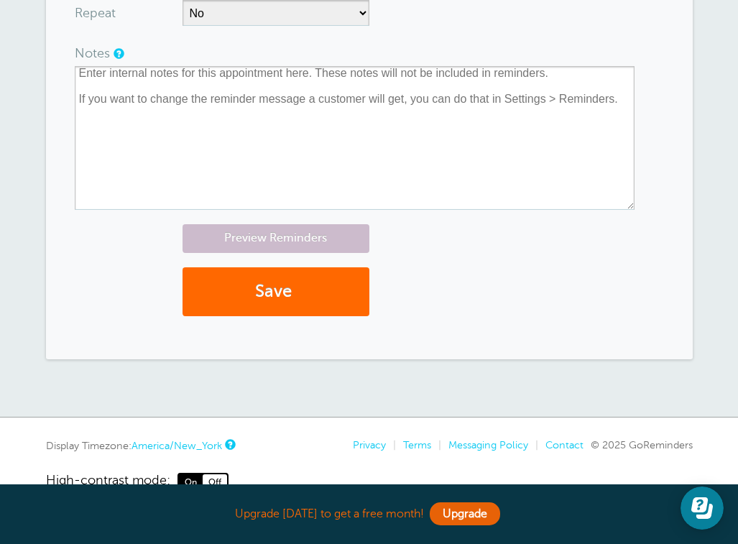
click at [268, 43] on div at bounding box center [369, 125] width 589 height 170
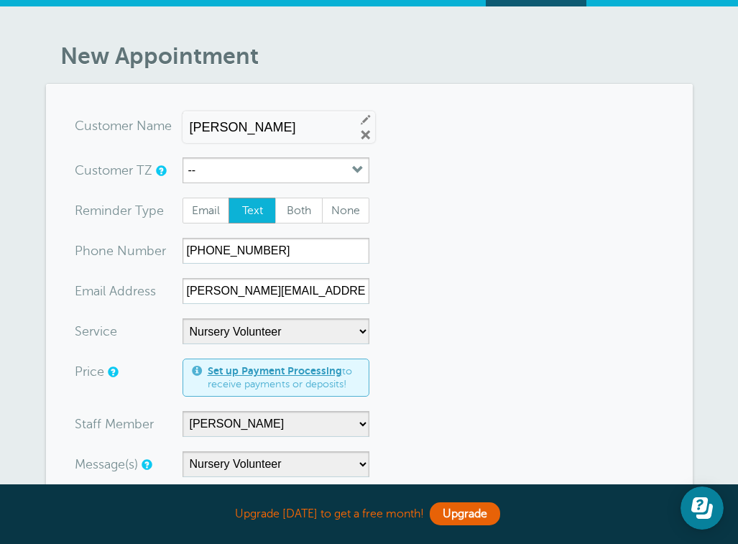
scroll to position [0, 0]
